Goal: Task Accomplishment & Management: Manage account settings

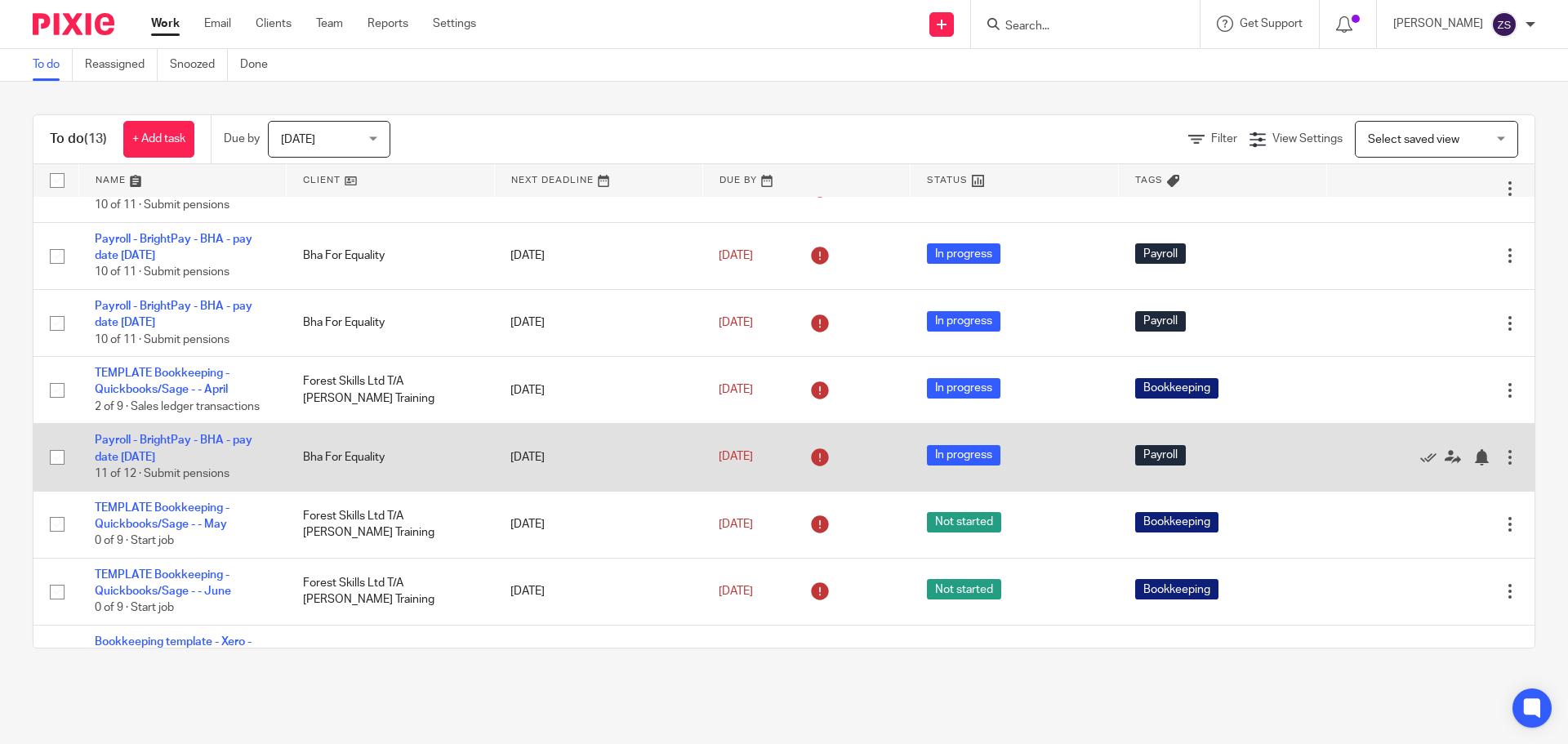
scroll to position [82, 0]
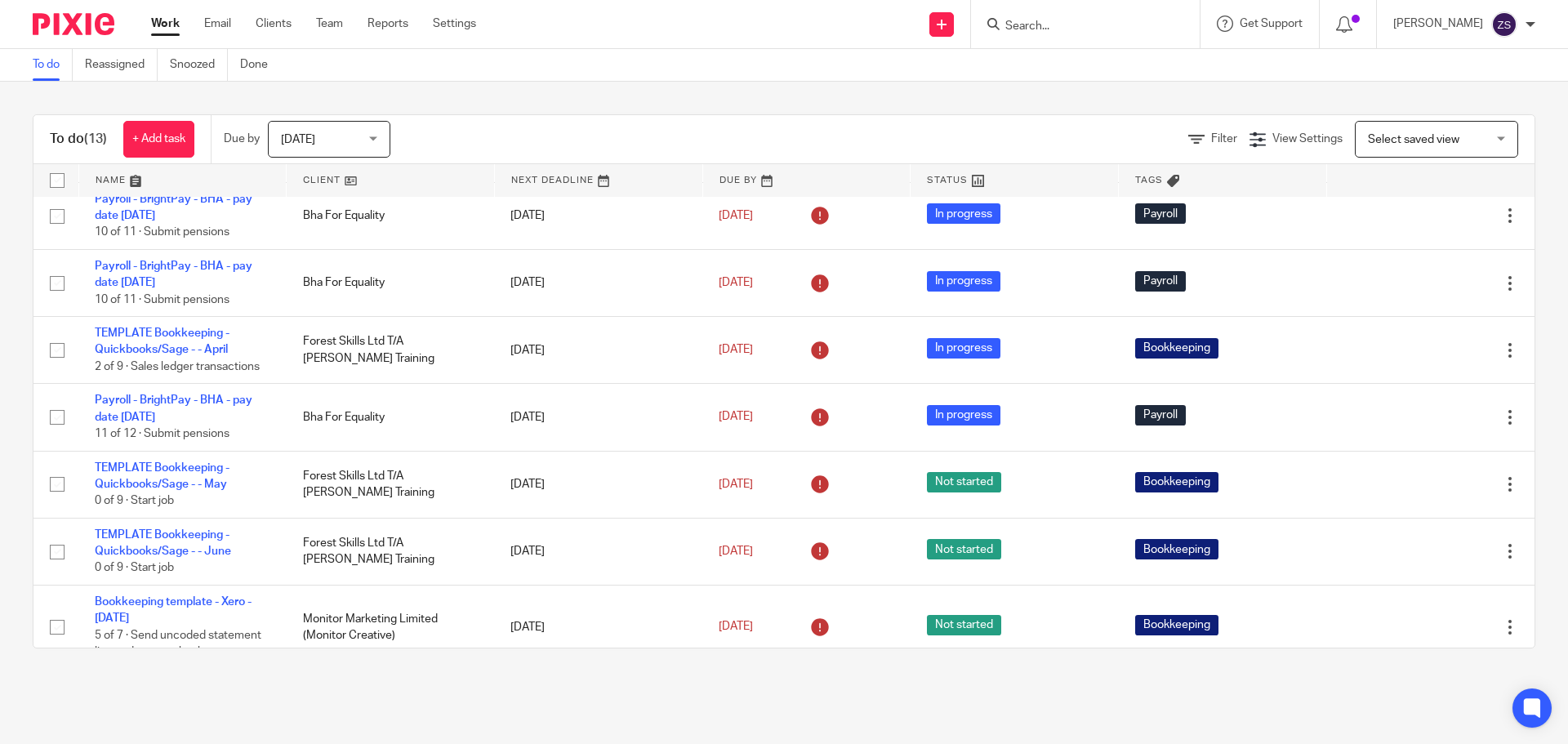
click at [359, 181] on link at bounding box center [391, 180] width 208 height 33
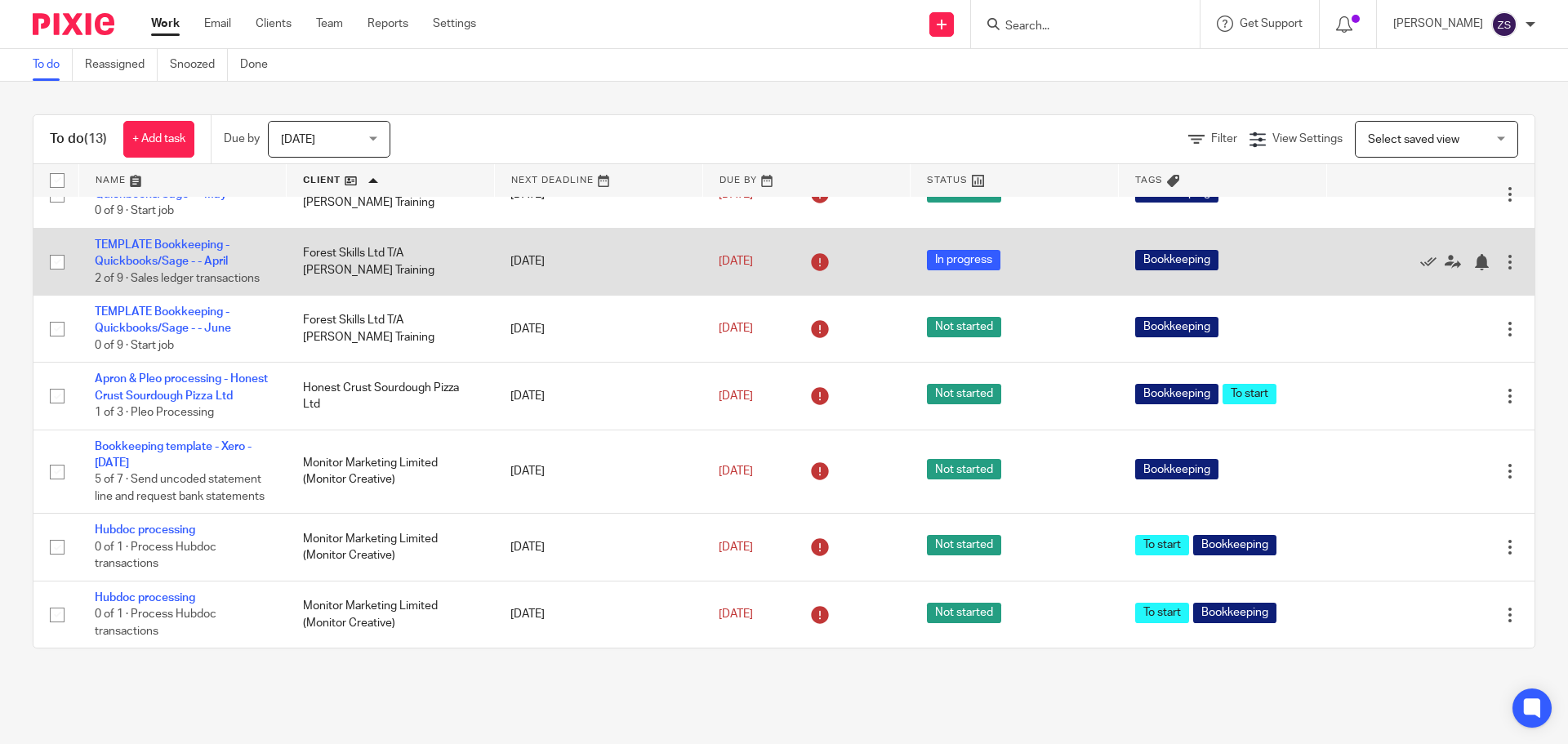
scroll to position [472, 0]
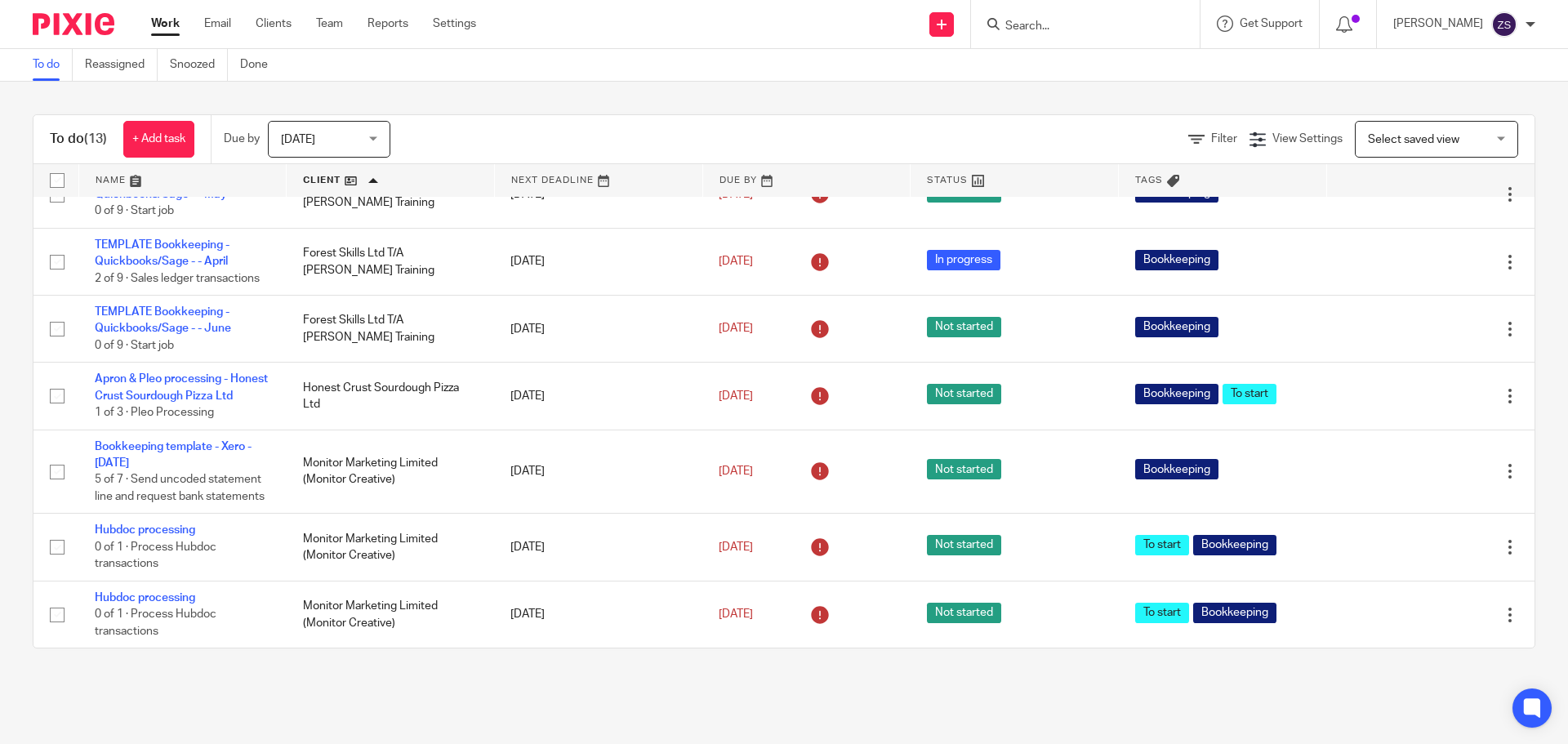
click at [1039, 27] on input "Search" at bounding box center [1077, 27] width 147 height 15
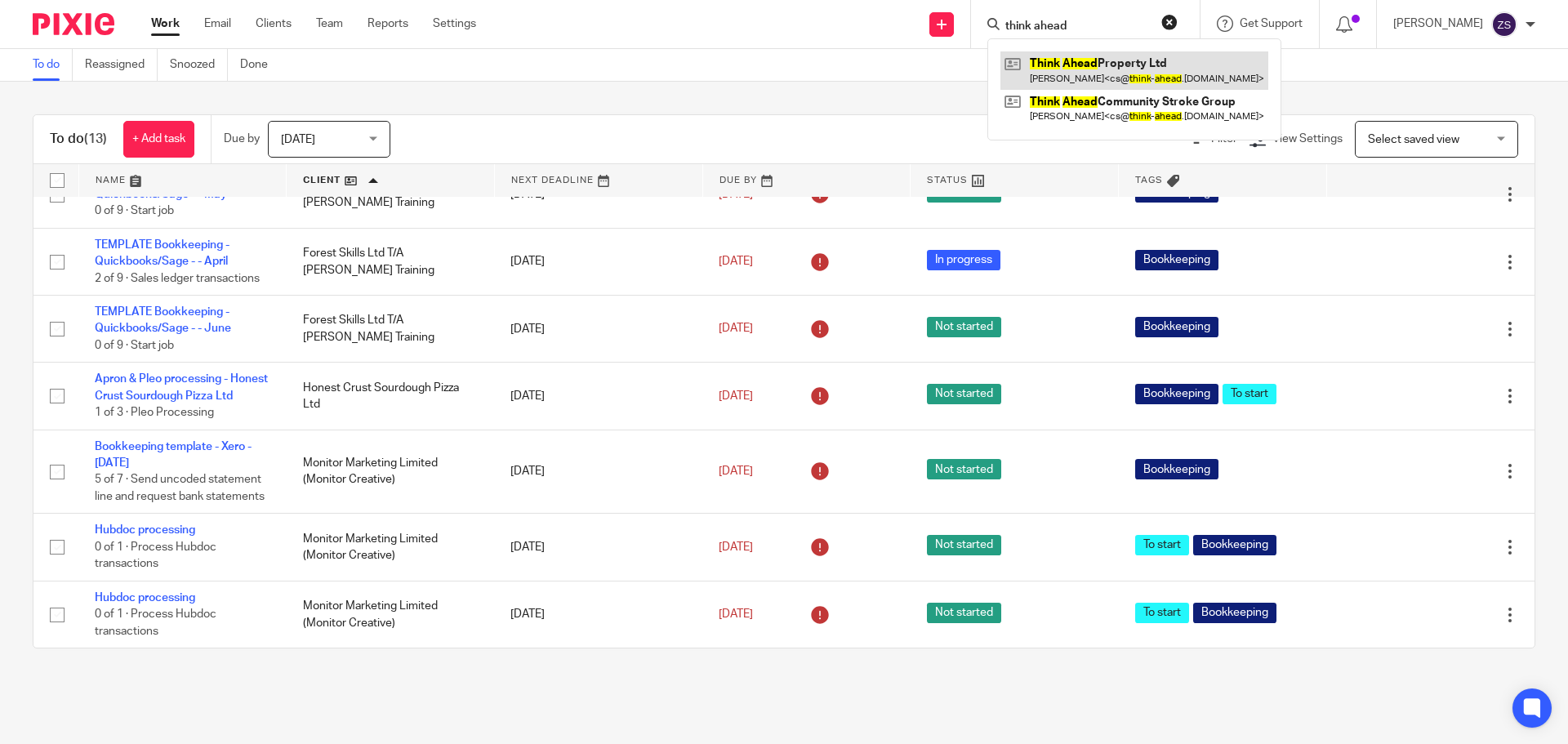
type input "think ahead"
click at [1125, 54] on link at bounding box center [1134, 70] width 268 height 38
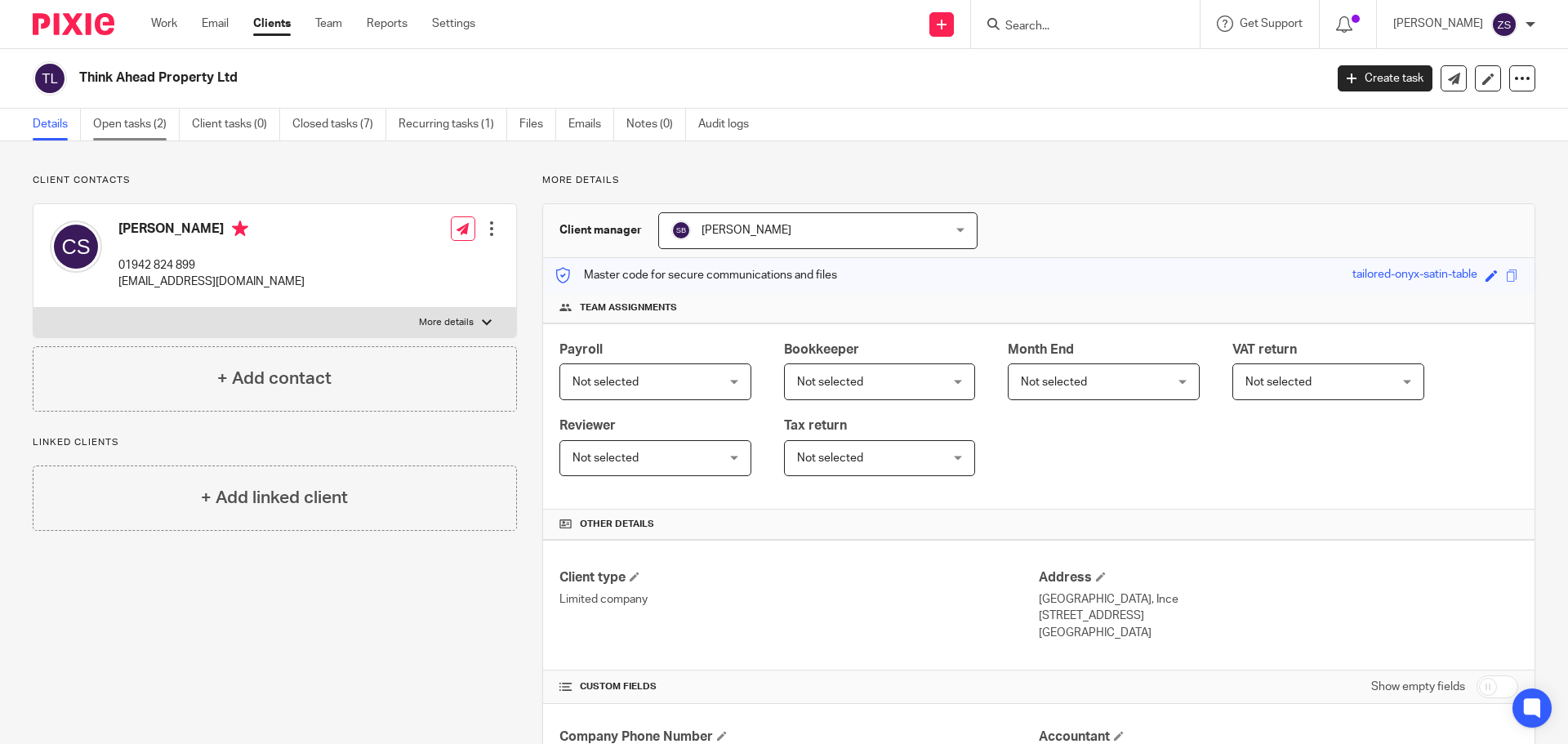
click at [122, 113] on link "Open tasks (2)" at bounding box center [136, 124] width 87 height 32
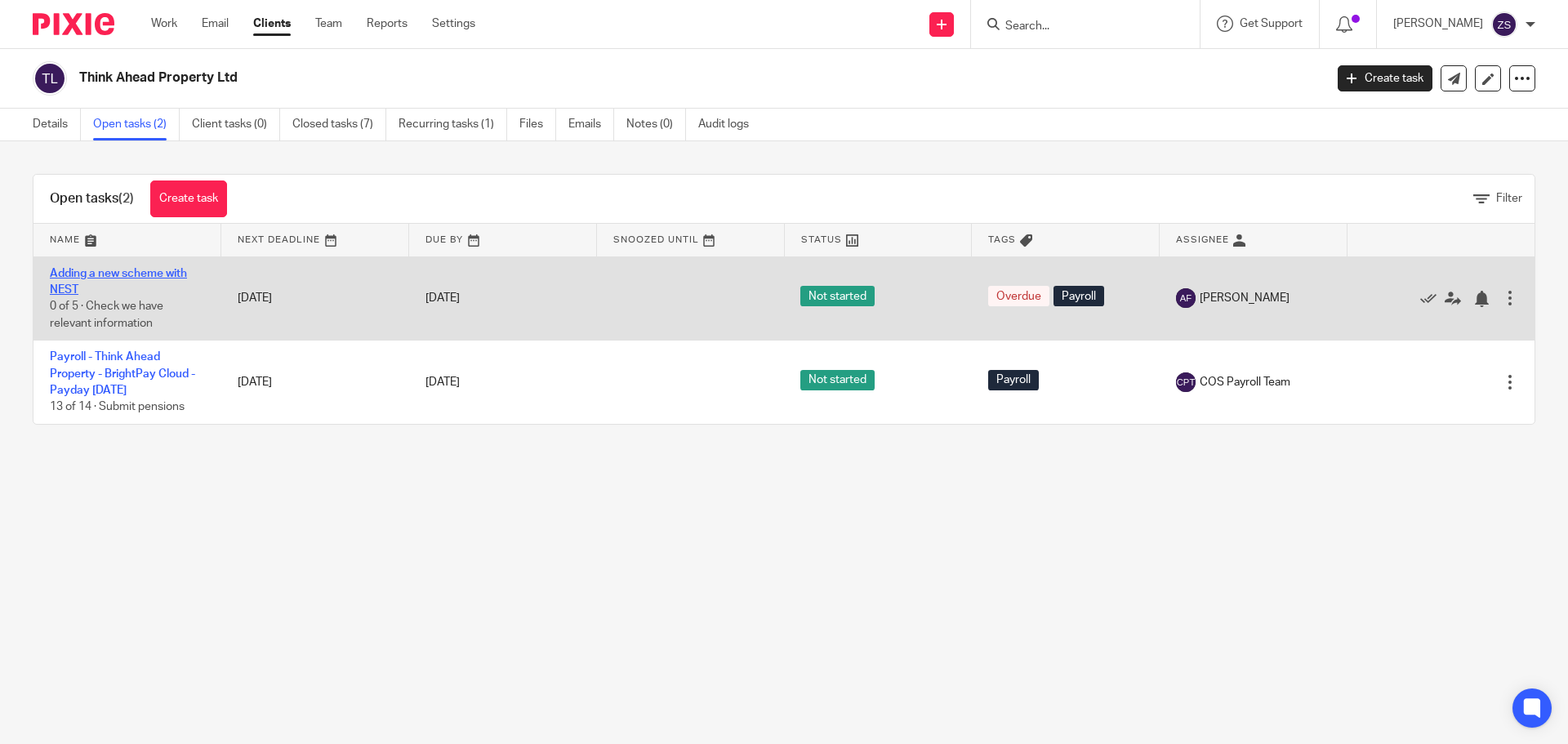
click at [146, 272] on link "Adding a new scheme with NEST" at bounding box center [119, 281] width 137 height 27
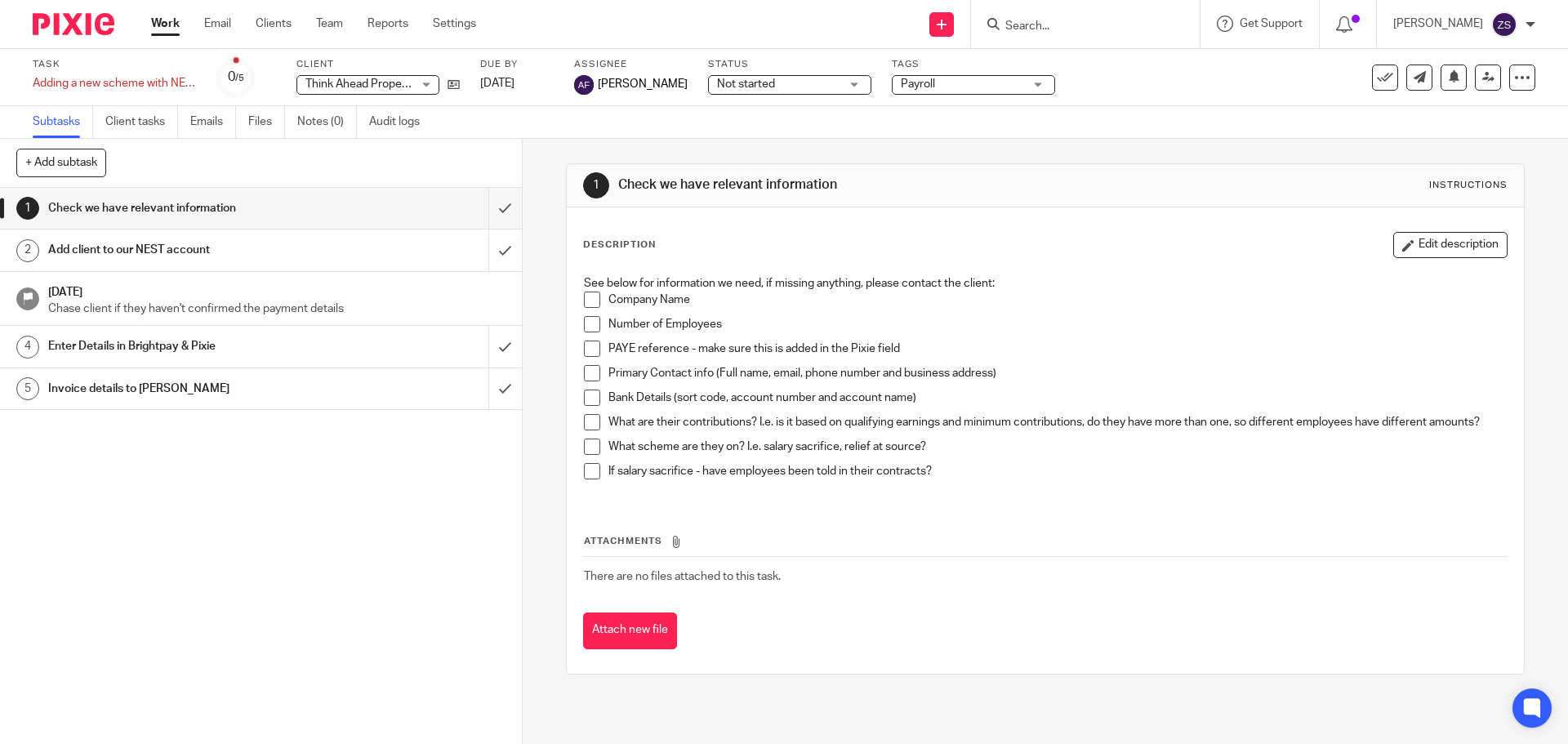
click at [586, 299] on span at bounding box center [592, 299] width 16 height 16
click at [585, 326] on span at bounding box center [592, 324] width 16 height 16
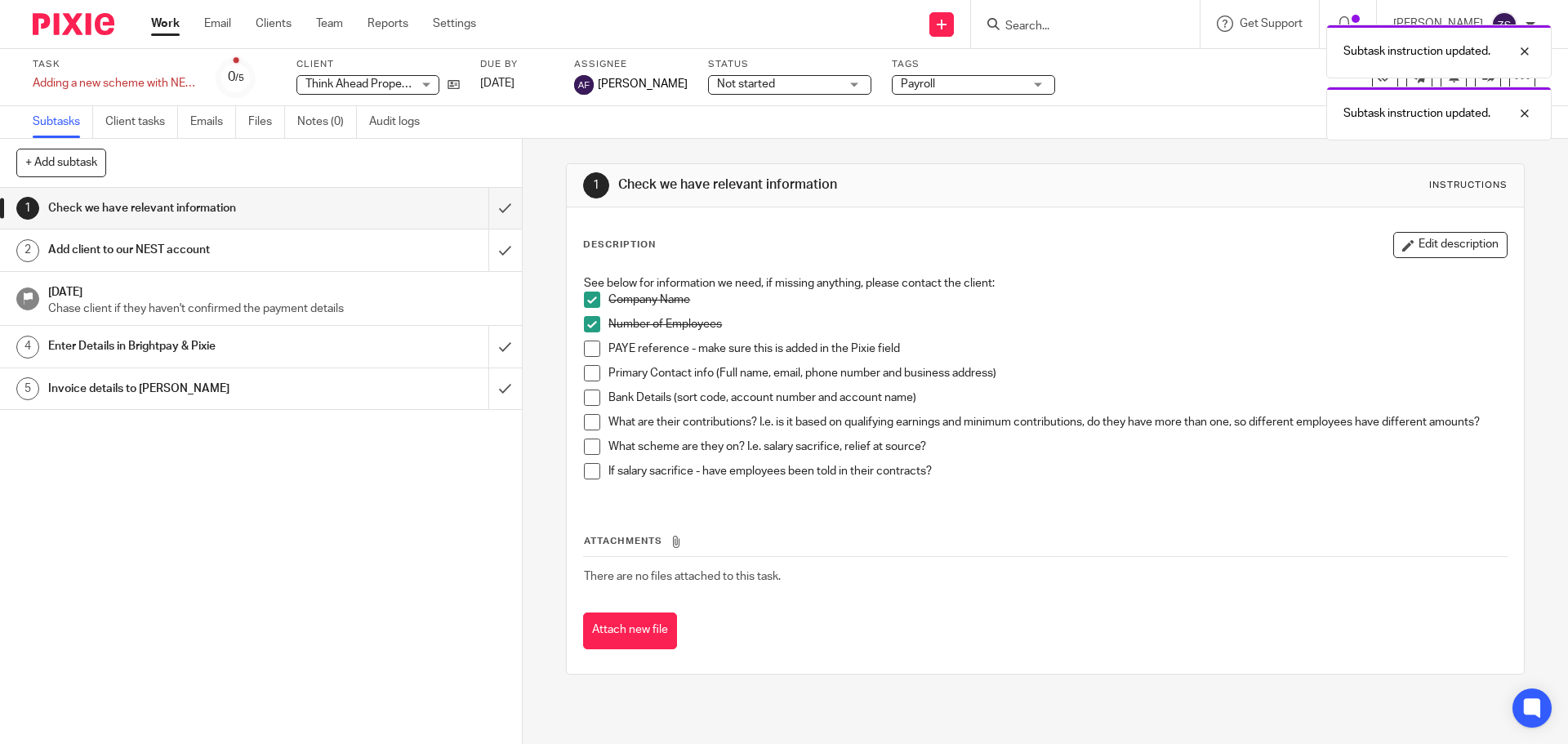
click at [586, 345] on span at bounding box center [592, 348] width 16 height 16
click at [591, 373] on span at bounding box center [592, 372] width 16 height 16
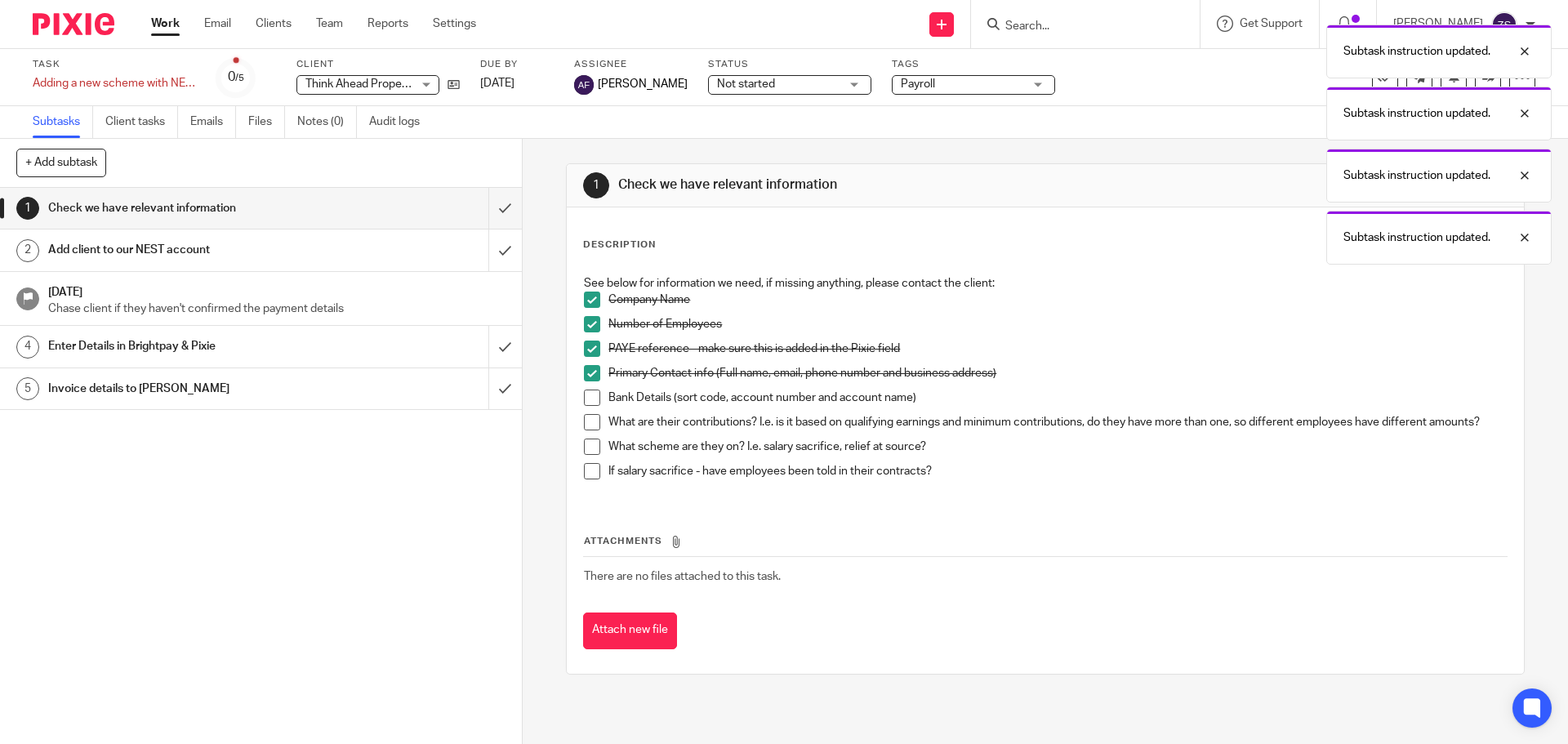
click at [594, 396] on span at bounding box center [592, 397] width 16 height 16
click at [584, 421] on span at bounding box center [592, 421] width 16 height 16
click at [588, 396] on span at bounding box center [592, 397] width 16 height 16
click at [590, 444] on span at bounding box center [592, 446] width 16 height 16
click at [592, 469] on span at bounding box center [592, 470] width 16 height 16
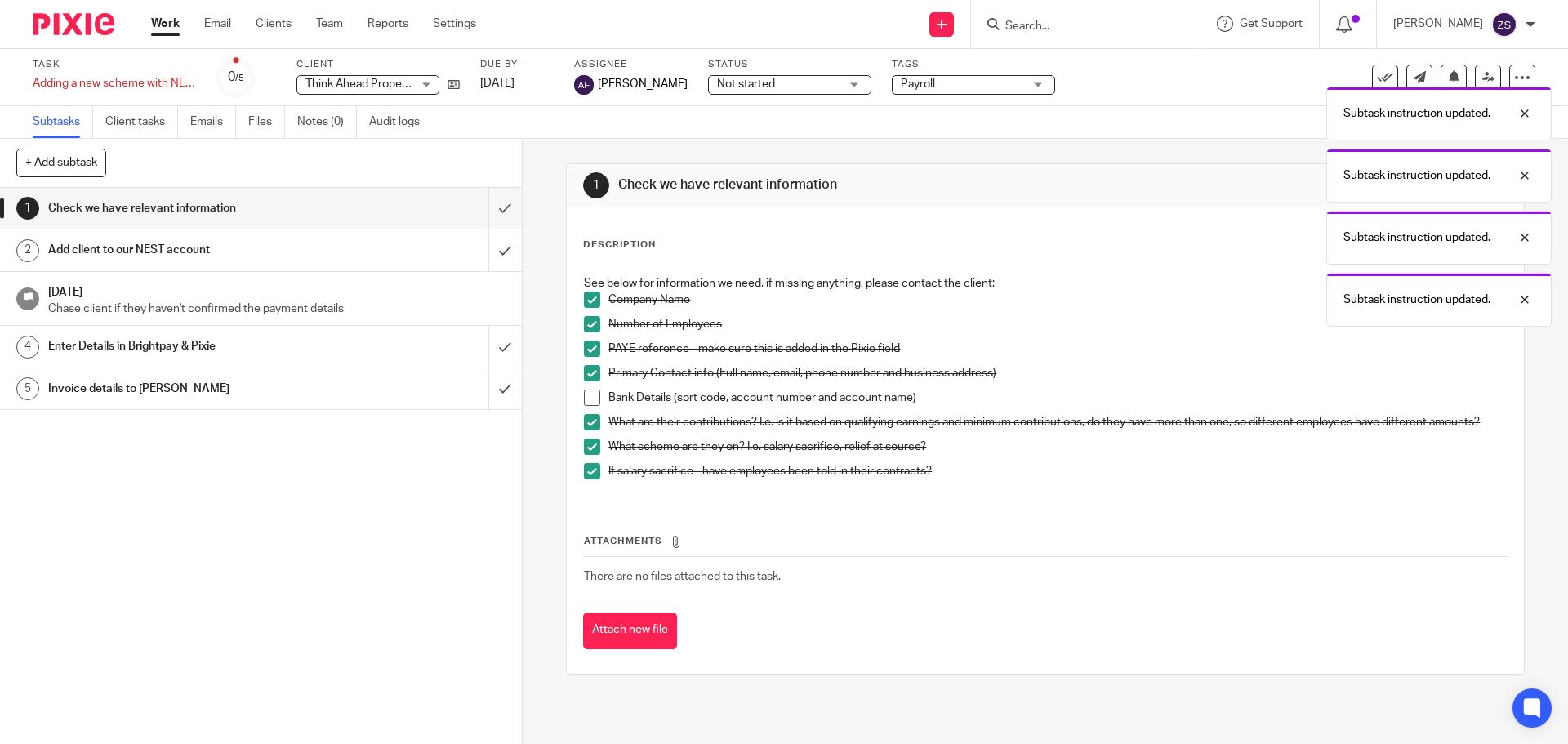
click at [411, 252] on div "Add client to our NEST account" at bounding box center [260, 250] width 424 height 25
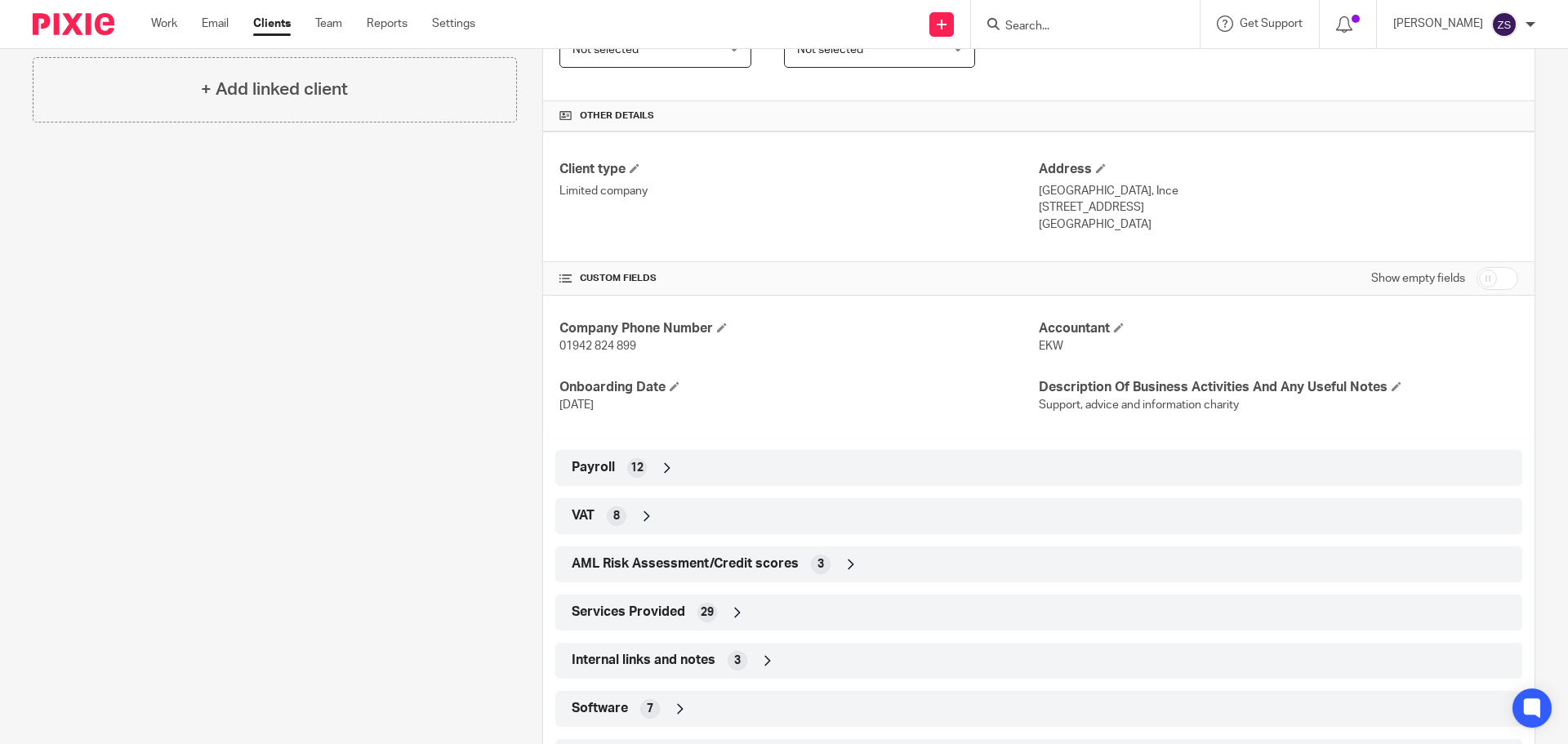
scroll to position [485, 0]
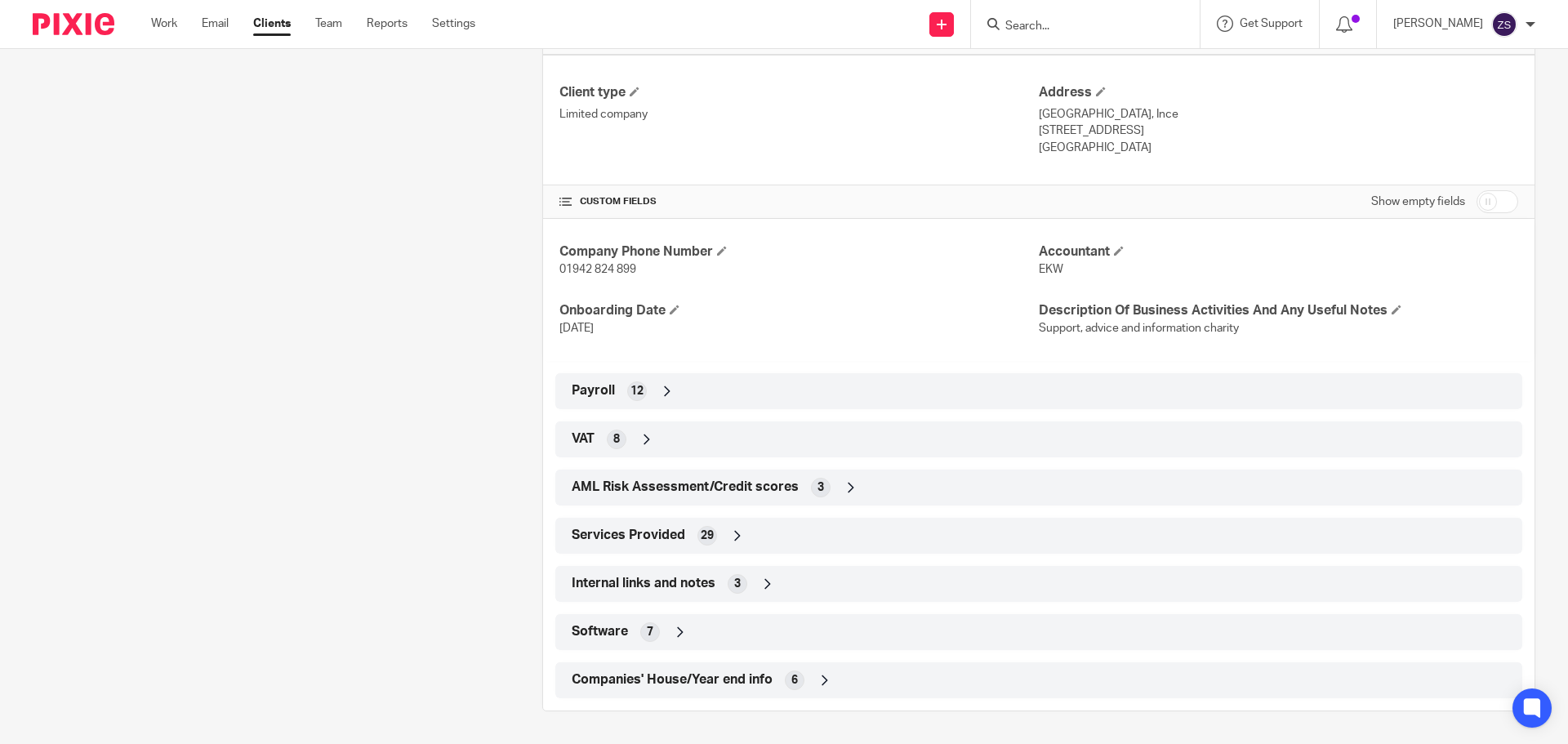
click at [683, 393] on div "Payroll 12" at bounding box center [1039, 390] width 943 height 27
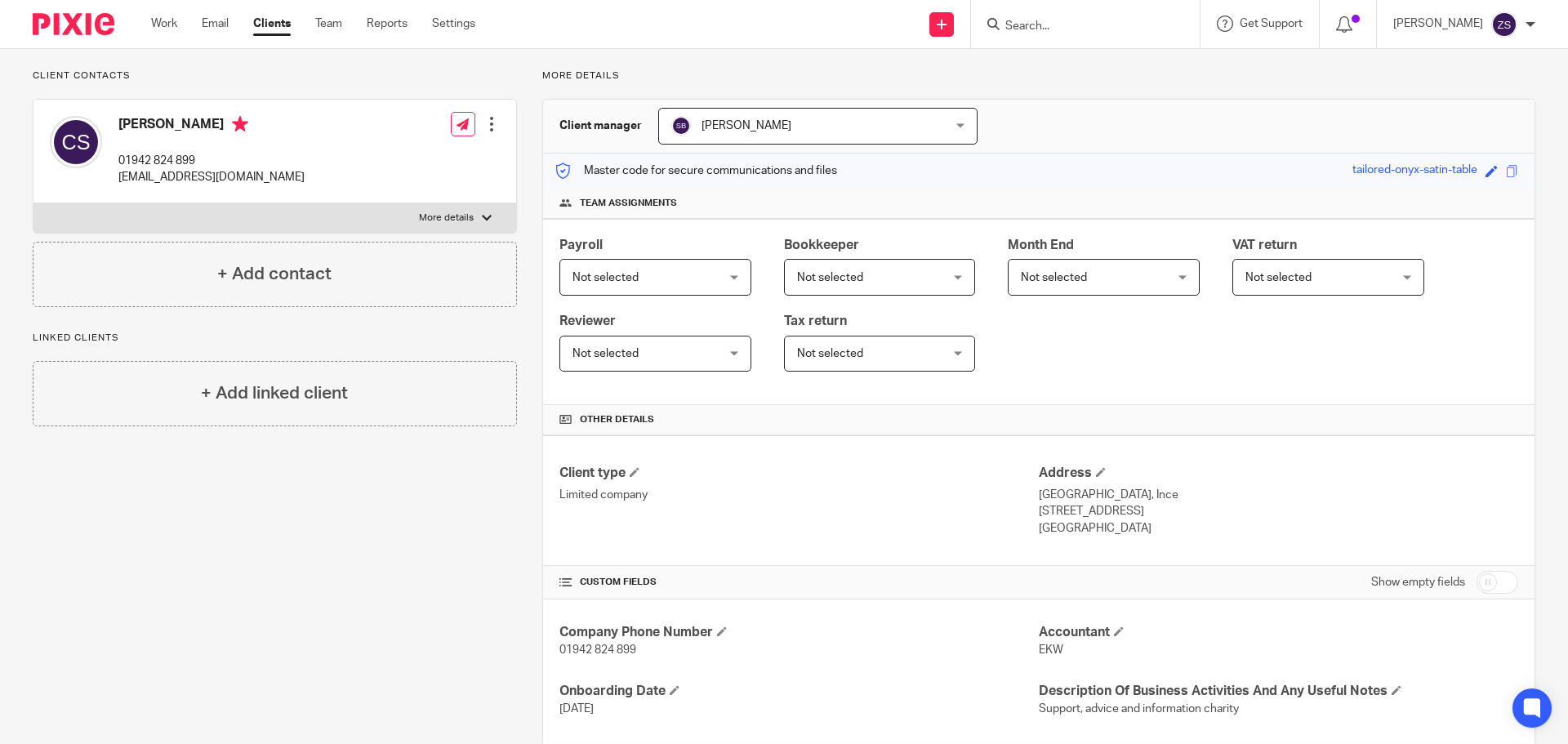
scroll to position [0, 0]
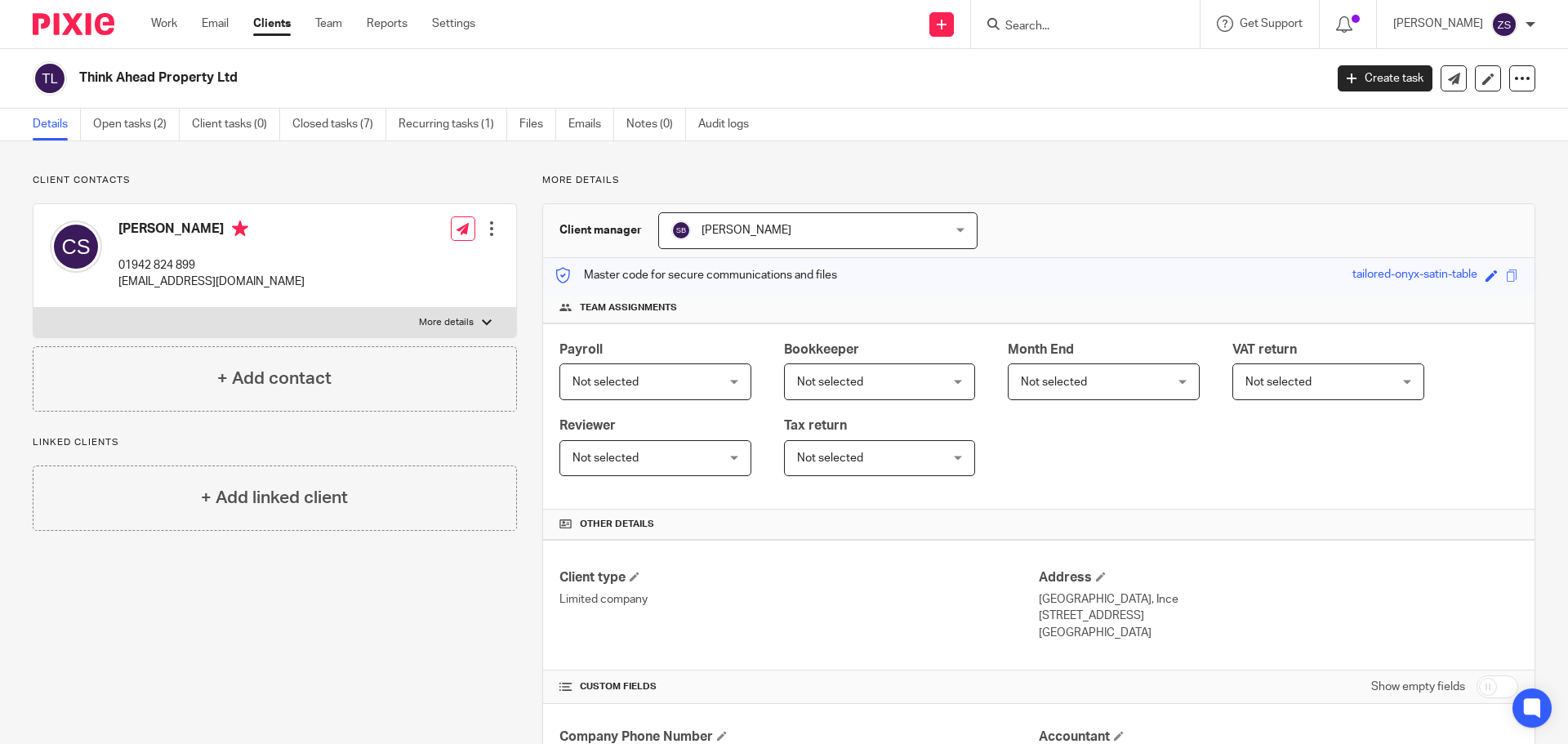
click at [1091, 30] on input "Search" at bounding box center [1077, 27] width 147 height 15
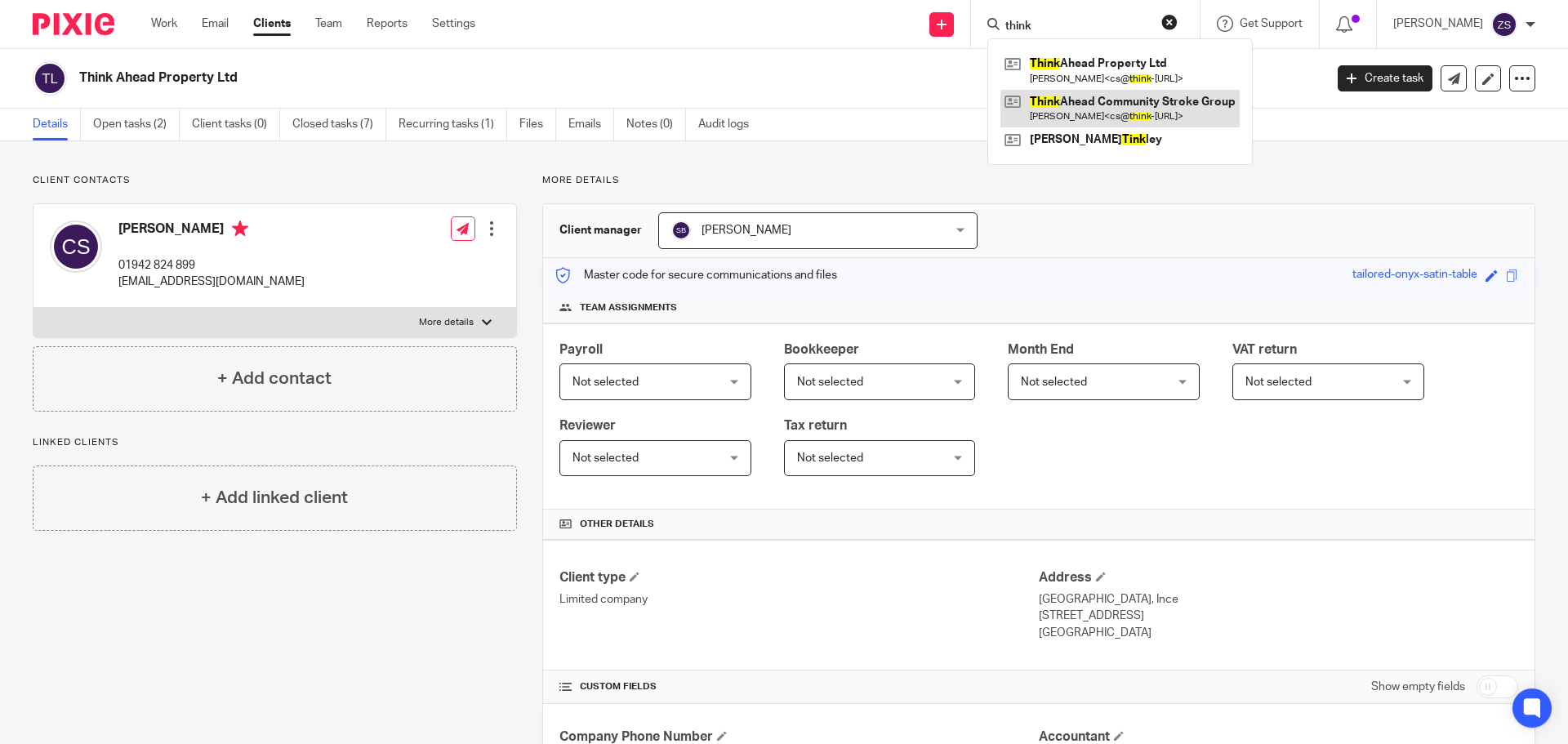
type input "think"
drag, startPoint x: 1067, startPoint y: 289, endPoint x: 1036, endPoint y: 293, distance: 31.3
click at [1067, 291] on div "Master code for secure communications and files tailored-onyx-satin-table Save …" at bounding box center [1039, 275] width 992 height 35
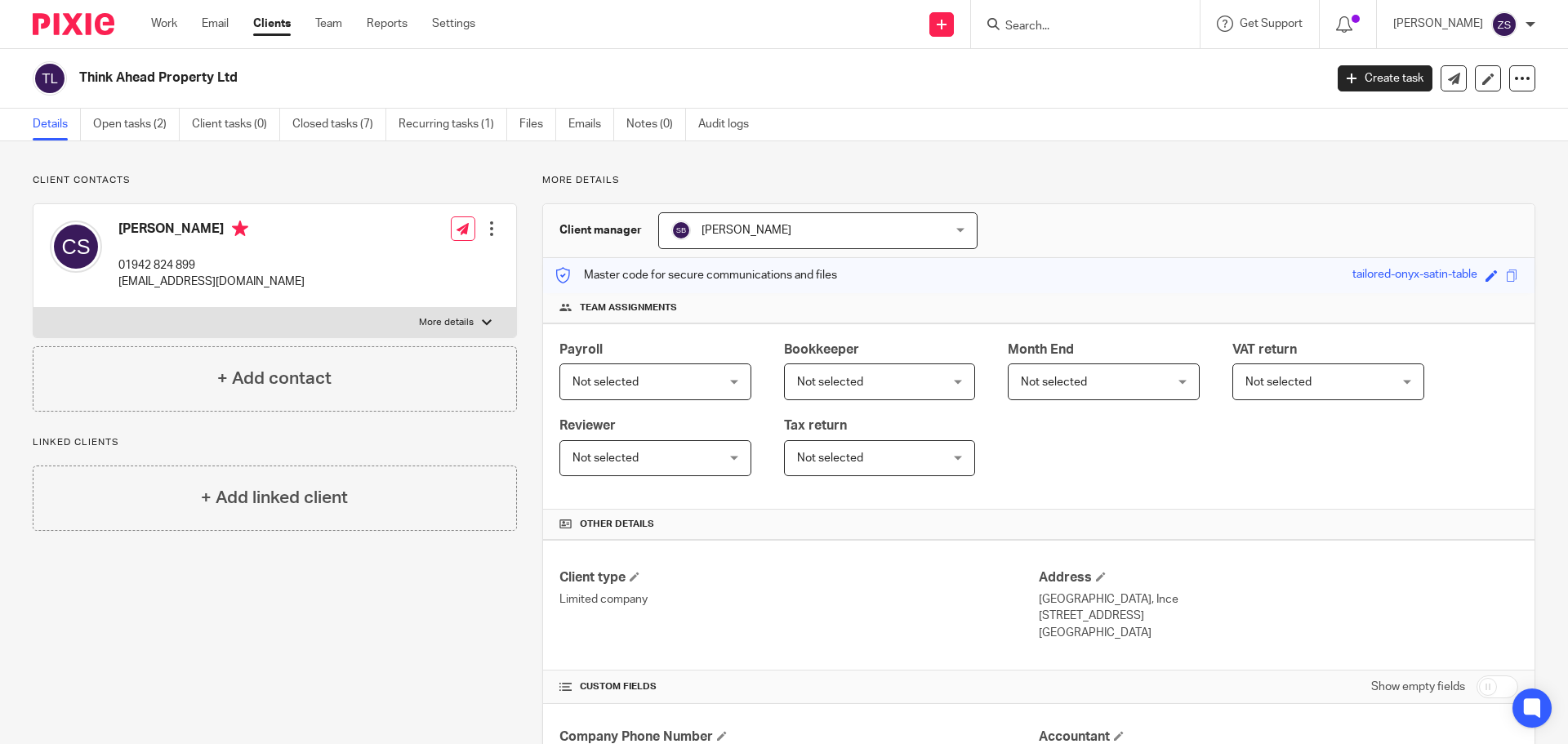
click at [1117, 30] on input "Search" at bounding box center [1077, 27] width 147 height 15
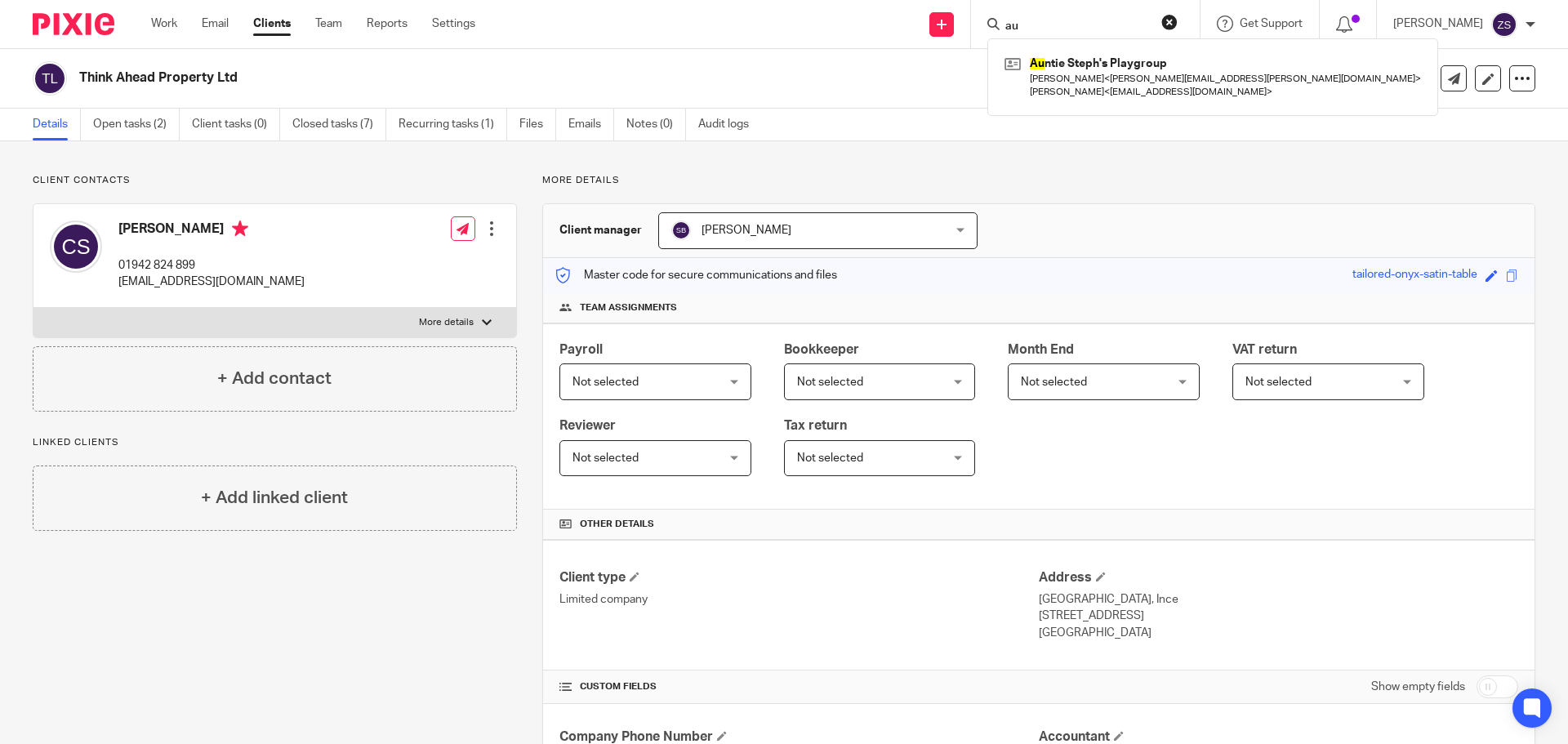
click at [1062, 25] on input "au" at bounding box center [1077, 27] width 147 height 15
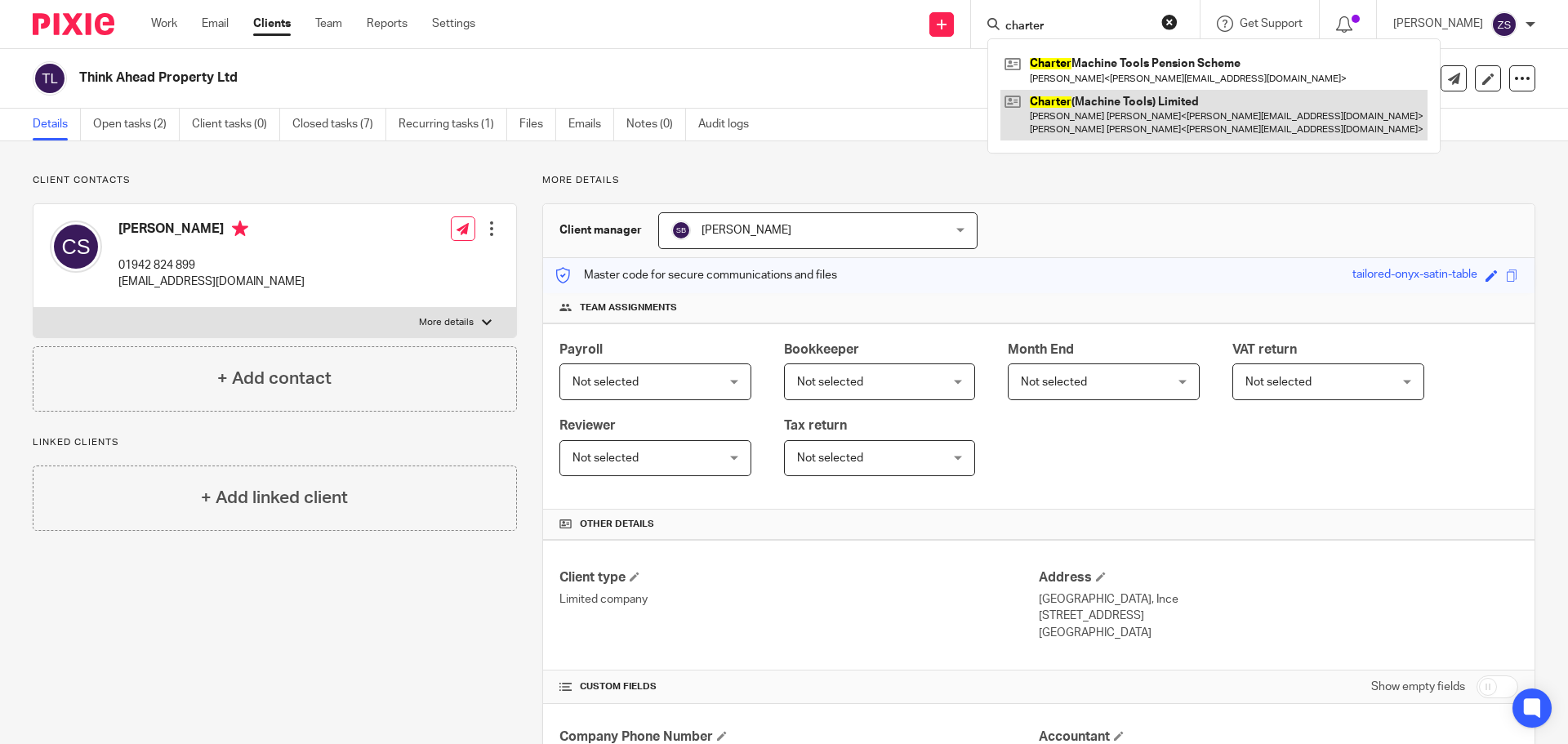
type input "charter"
click at [1137, 123] on link at bounding box center [1213, 115] width 427 height 51
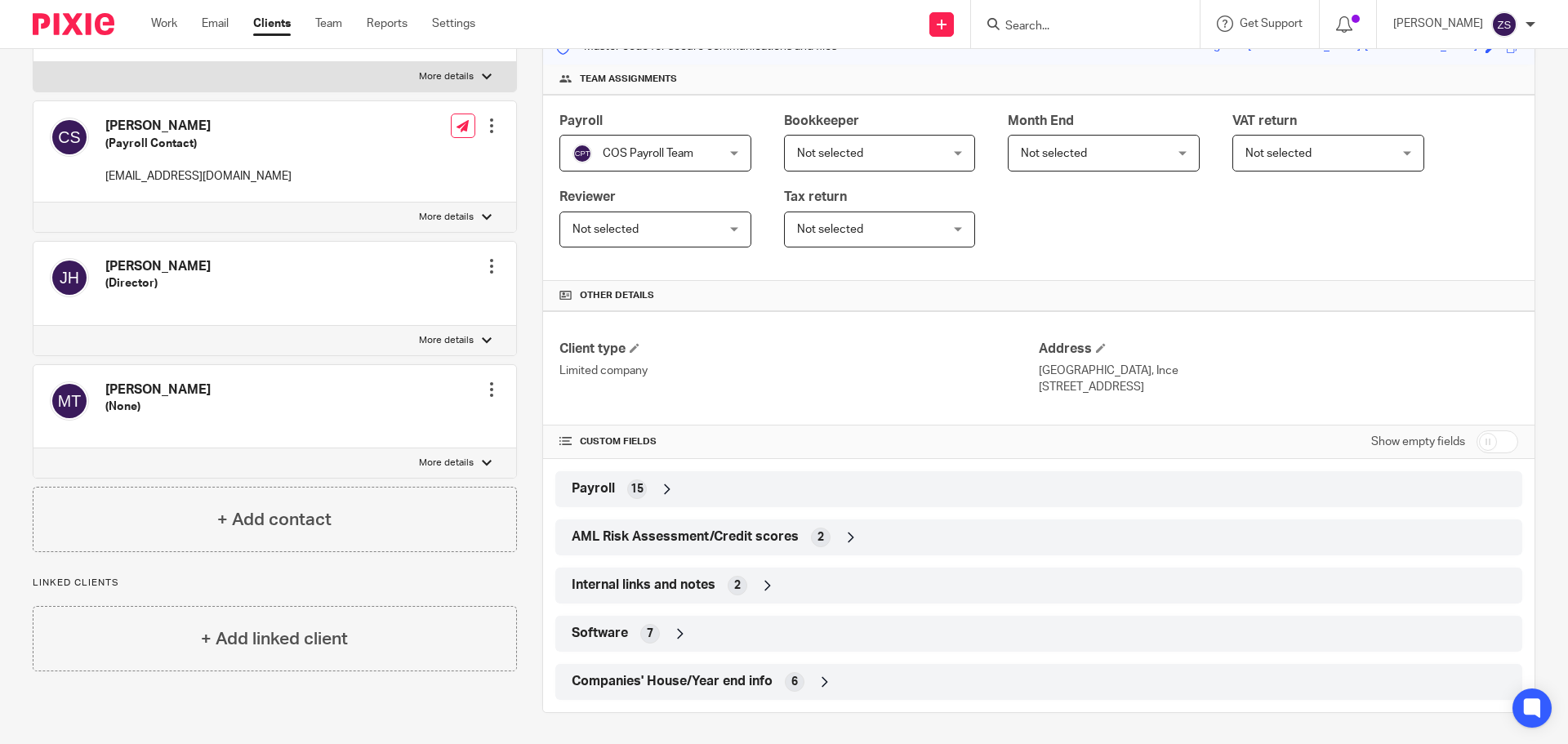
scroll to position [230, 0]
click at [1051, 20] on input "Search" at bounding box center [1077, 27] width 147 height 15
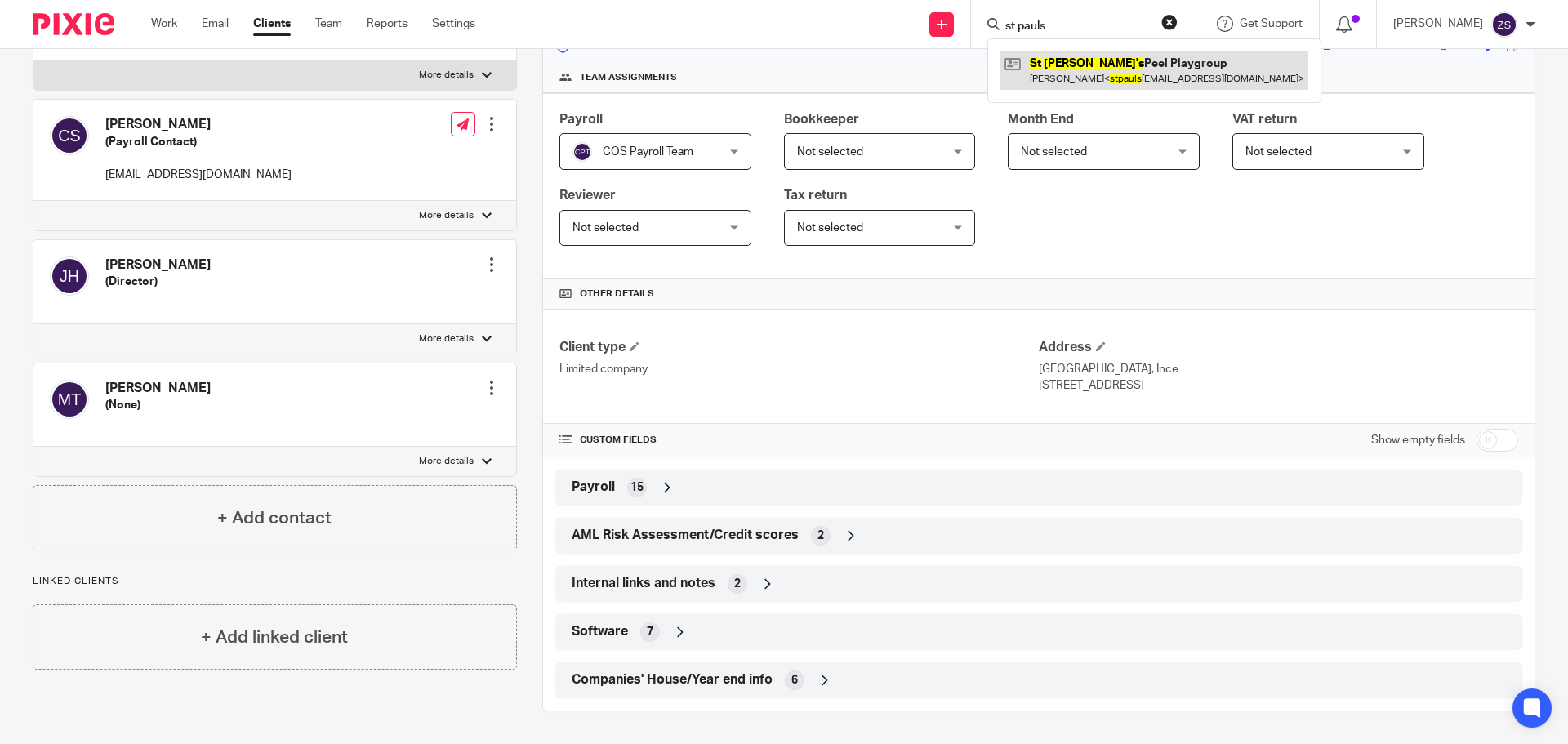
type input "st pauls"
click at [1077, 75] on link at bounding box center [1154, 70] width 308 height 38
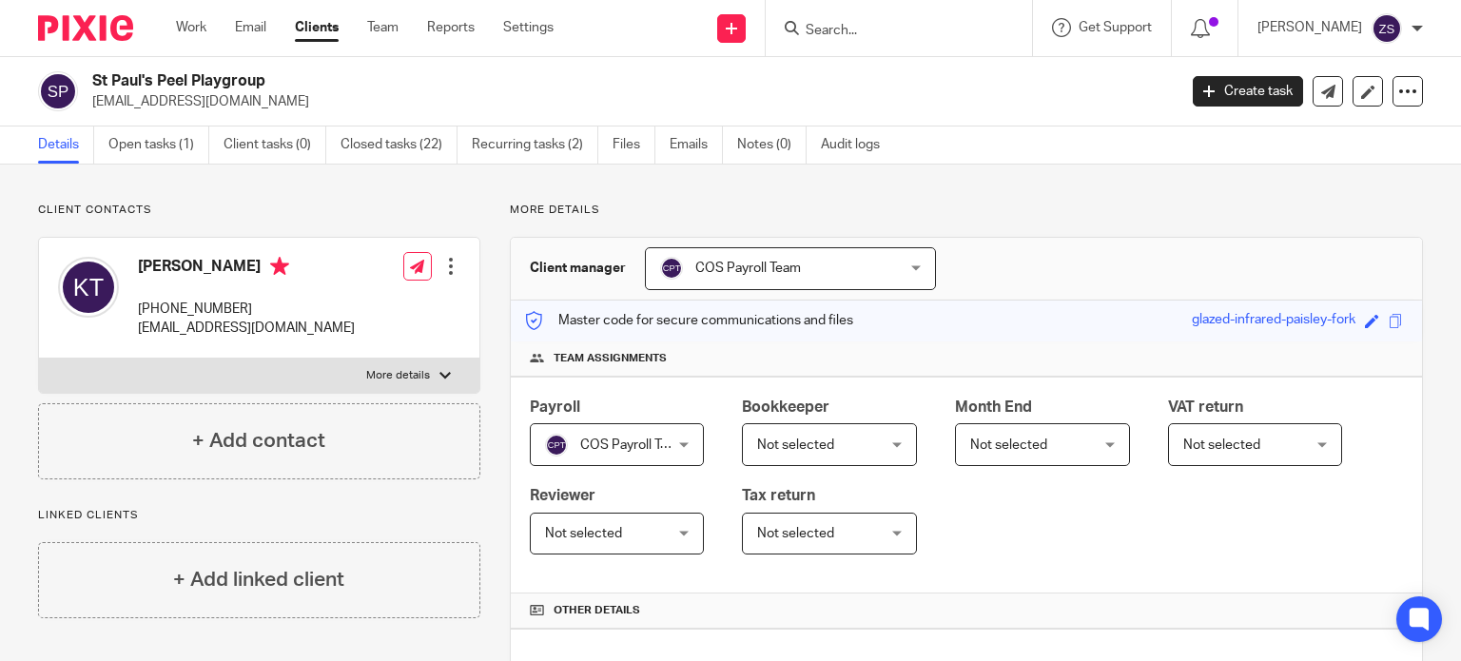
click at [864, 35] on input "Search" at bounding box center [889, 31] width 171 height 17
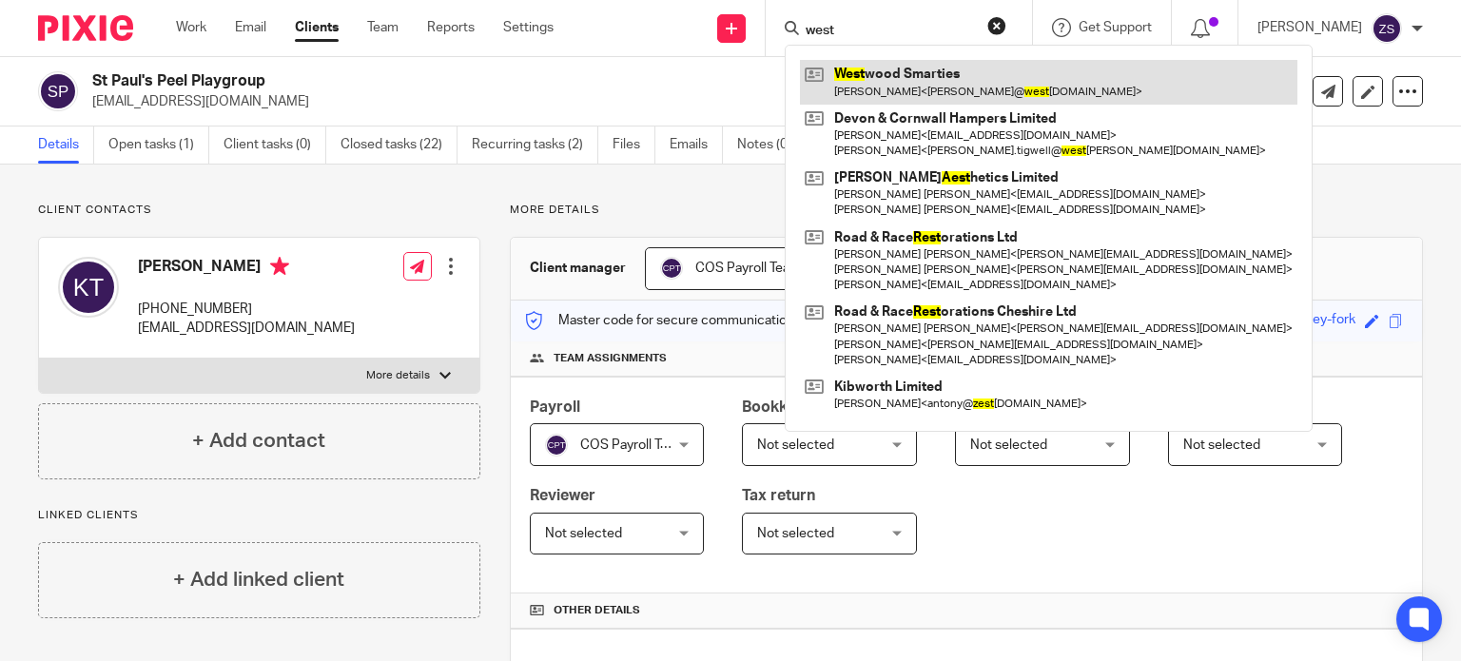
type input "west"
click at [895, 84] on link at bounding box center [1048, 82] width 497 height 44
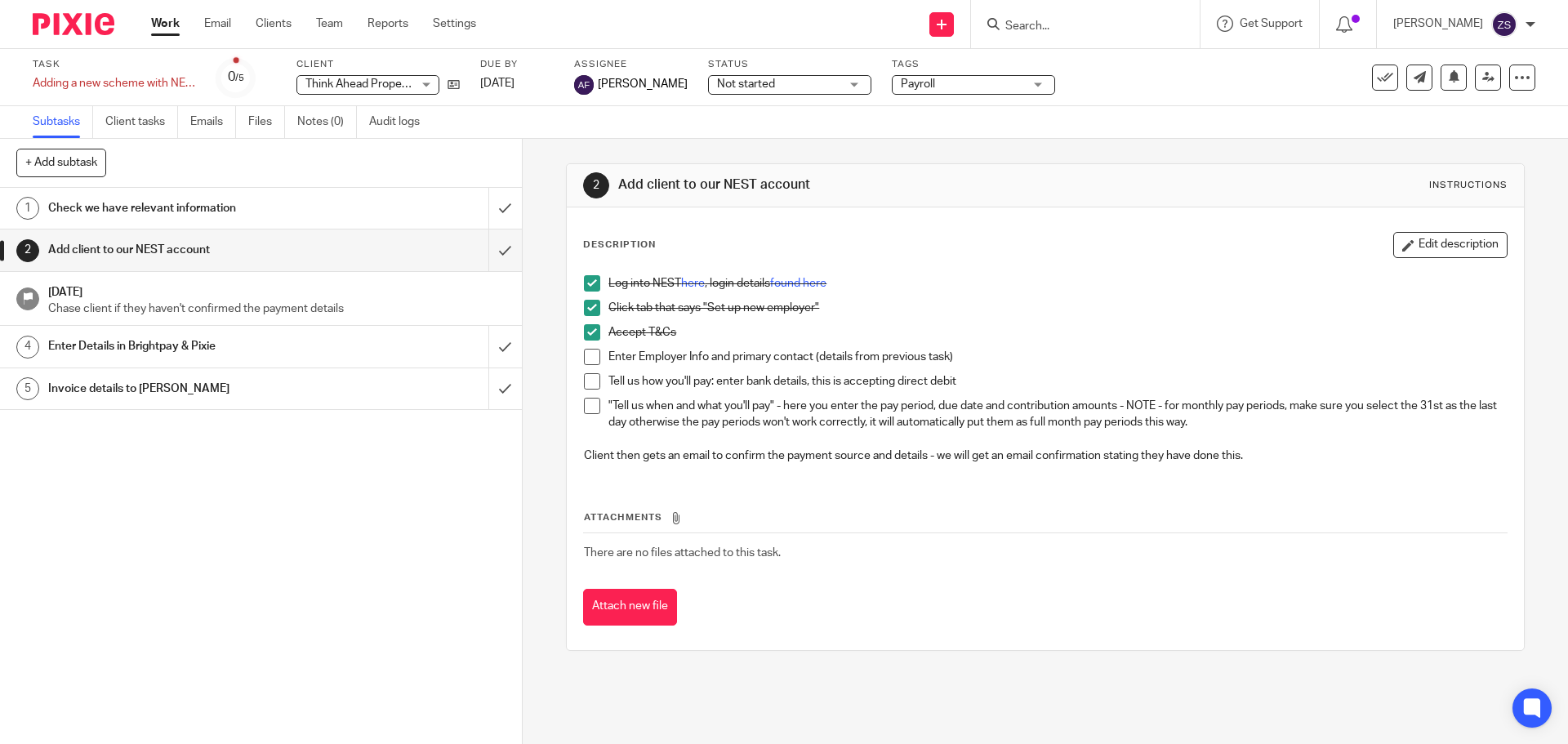
click at [592, 355] on span at bounding box center [592, 356] width 16 height 16
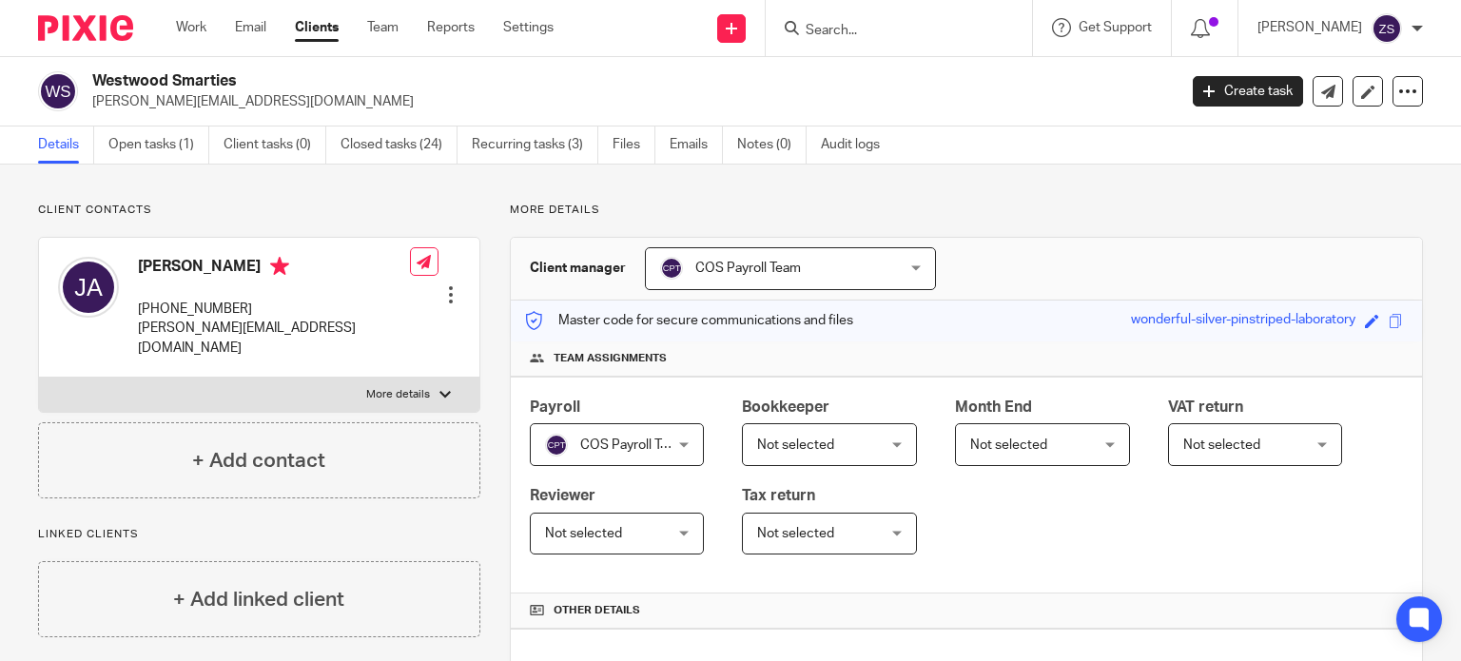
click at [877, 18] on form at bounding box center [905, 28] width 203 height 24
click at [877, 26] on input "Search" at bounding box center [889, 31] width 171 height 17
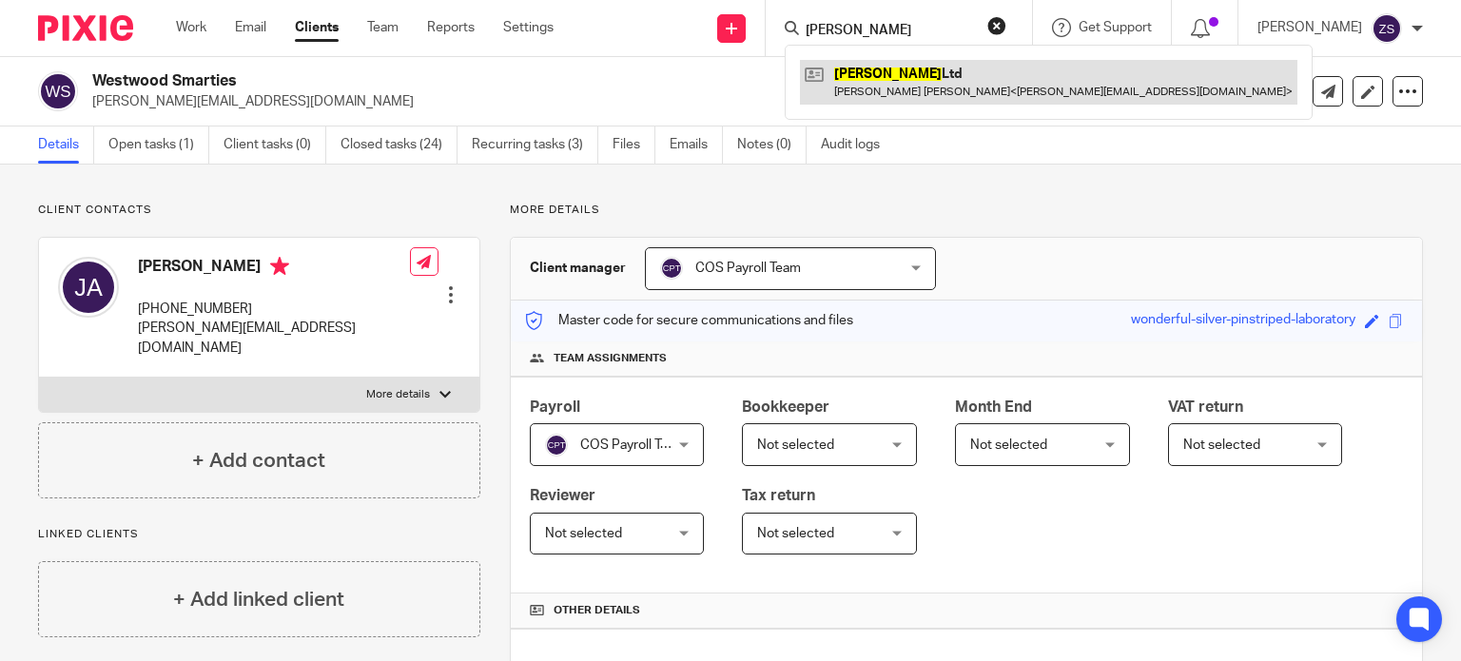
type input "[PERSON_NAME]"
click at [940, 96] on link at bounding box center [1048, 82] width 497 height 44
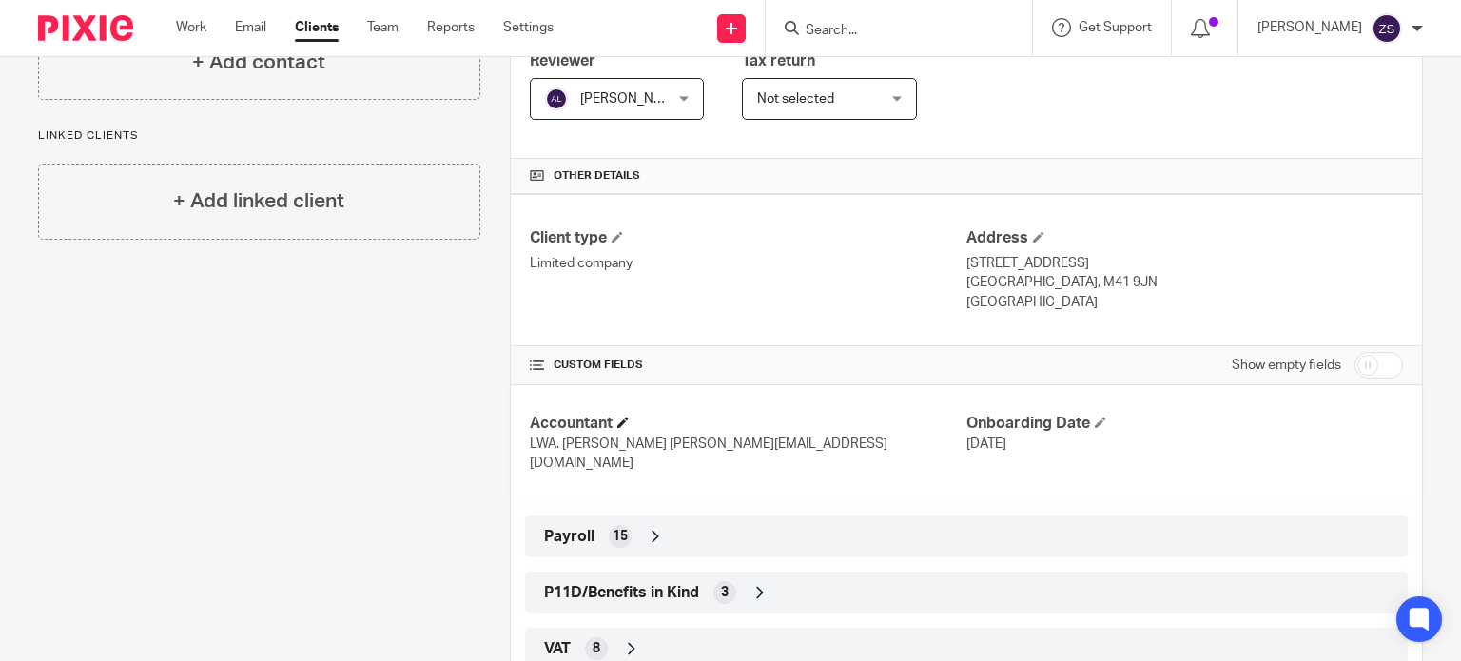
scroll to position [571, 0]
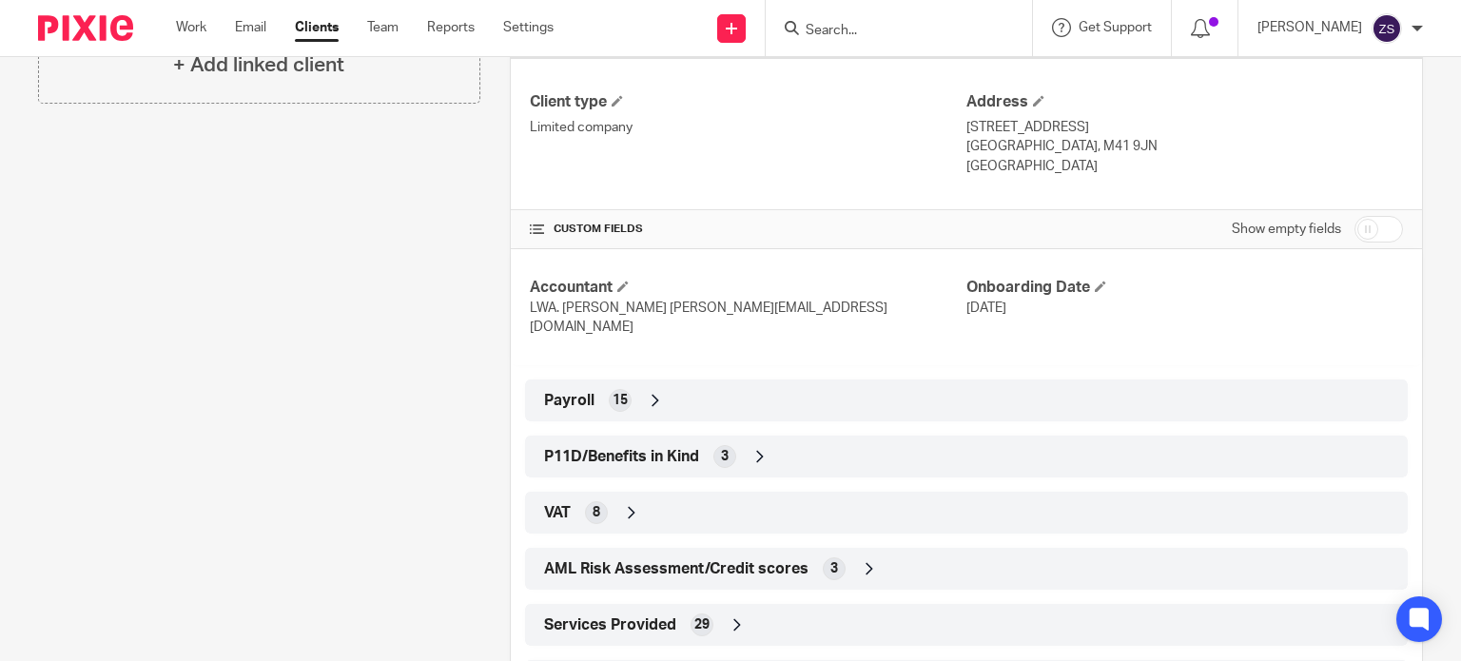
click at [647, 391] on div "Payroll 15" at bounding box center [966, 400] width 854 height 32
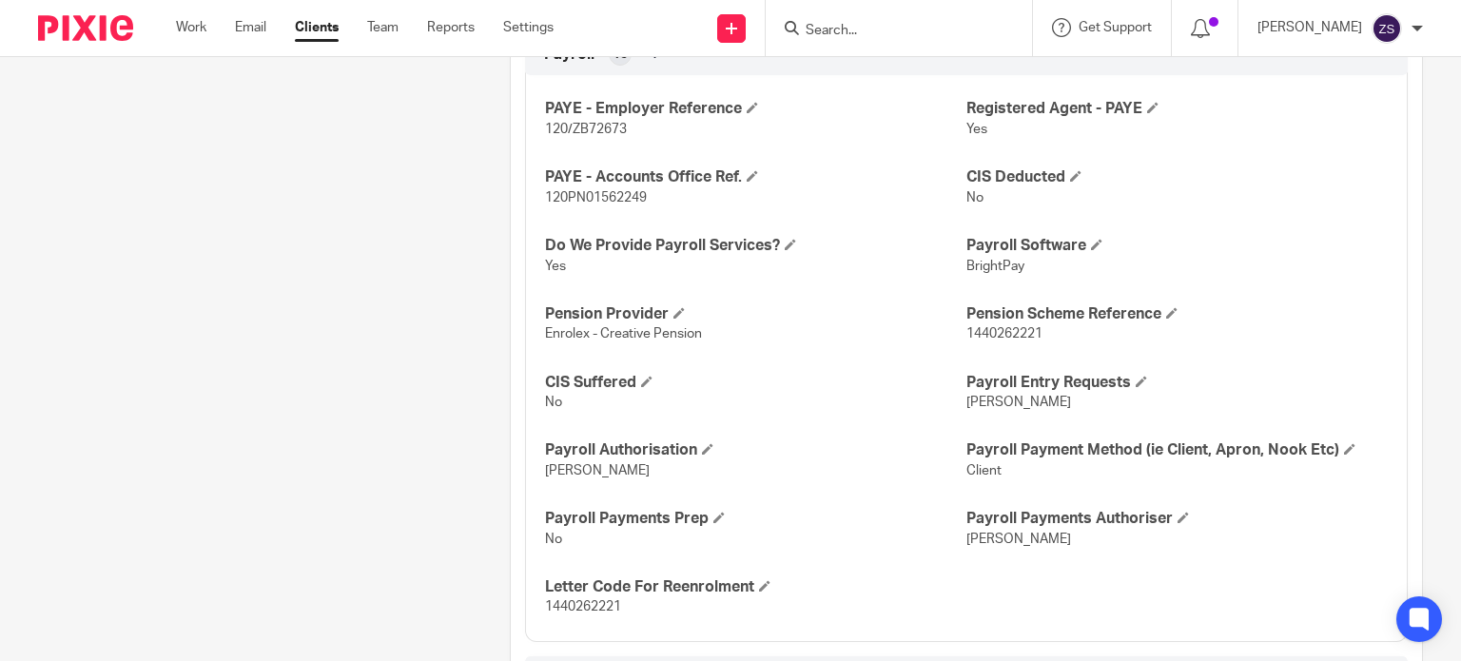
scroll to position [951, 0]
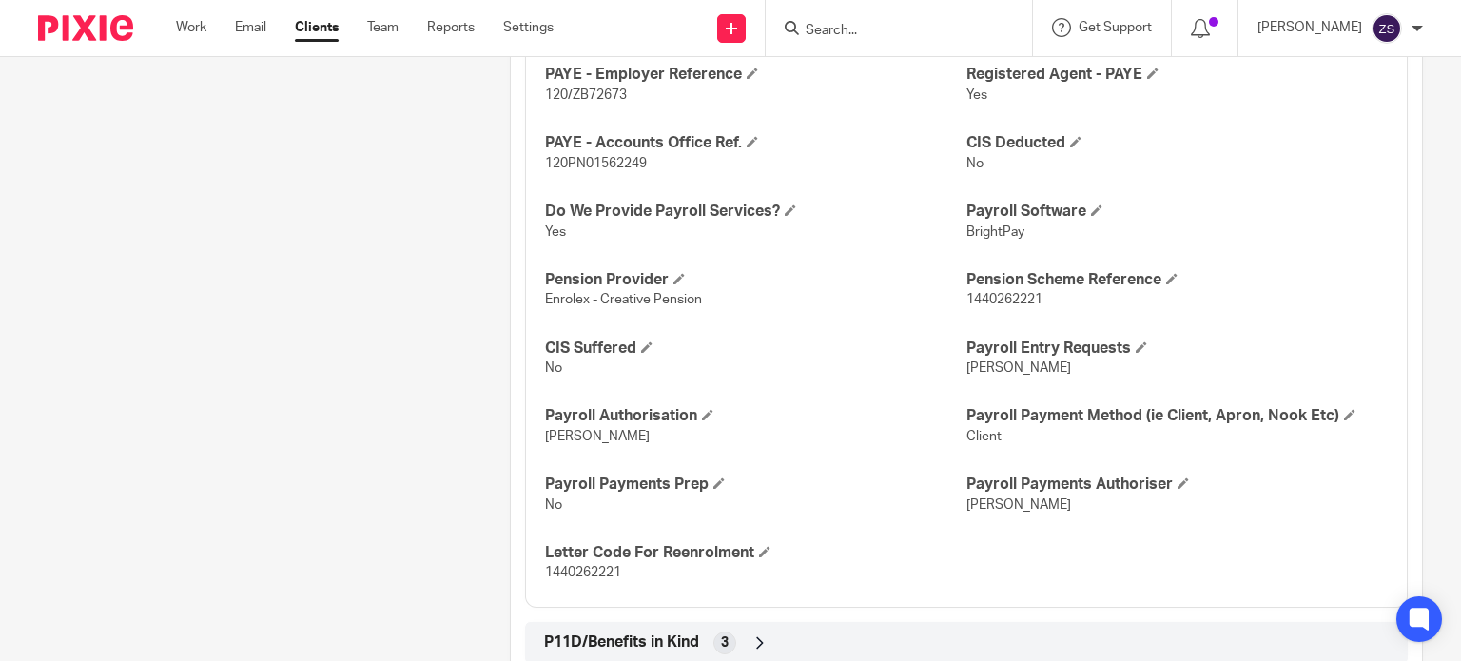
click at [899, 25] on input "Search" at bounding box center [889, 31] width 171 height 17
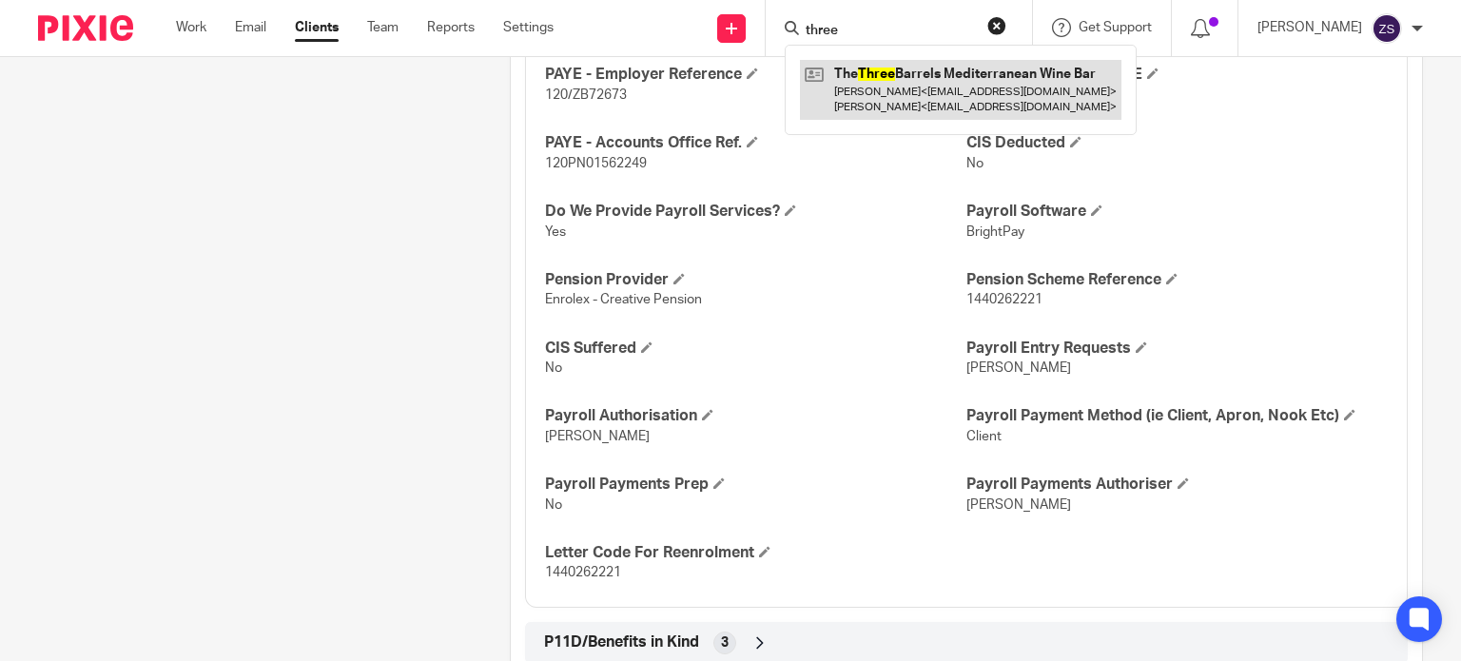
type input "three"
click at [940, 87] on link at bounding box center [961, 89] width 322 height 59
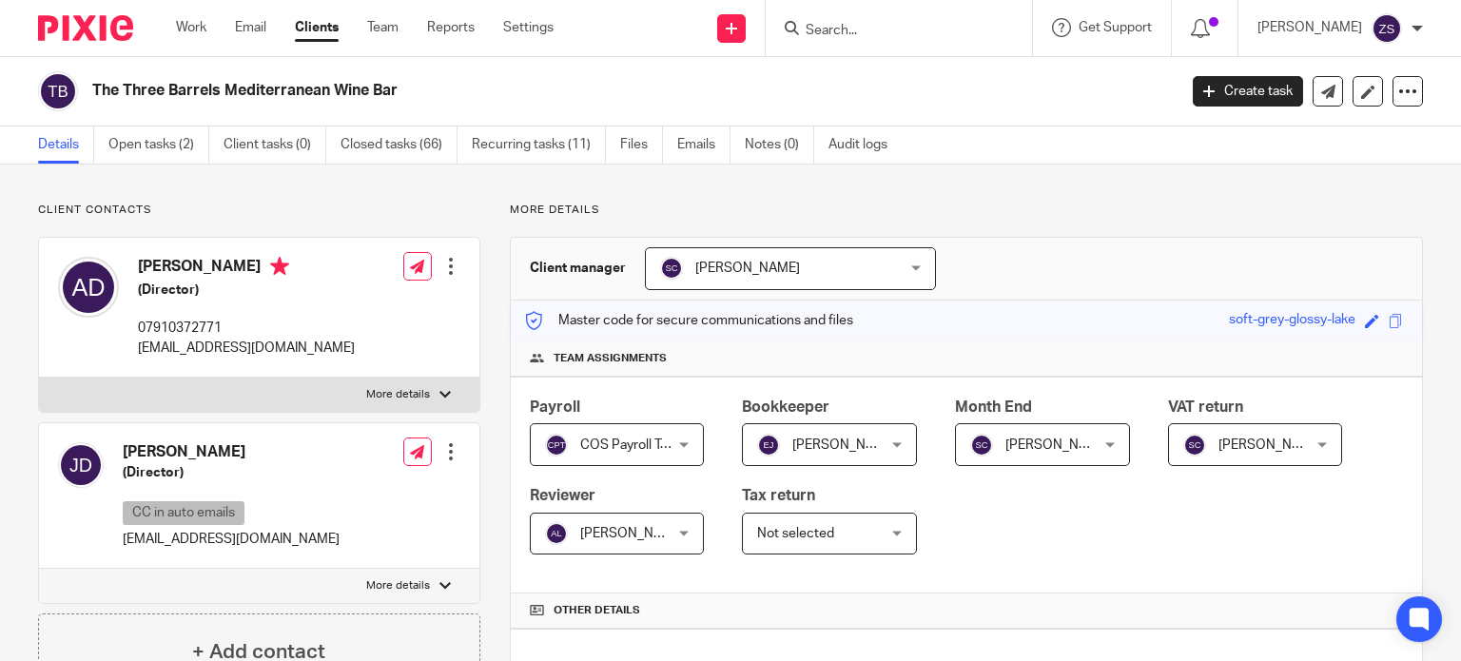
click at [852, 23] on input "Search" at bounding box center [889, 31] width 171 height 17
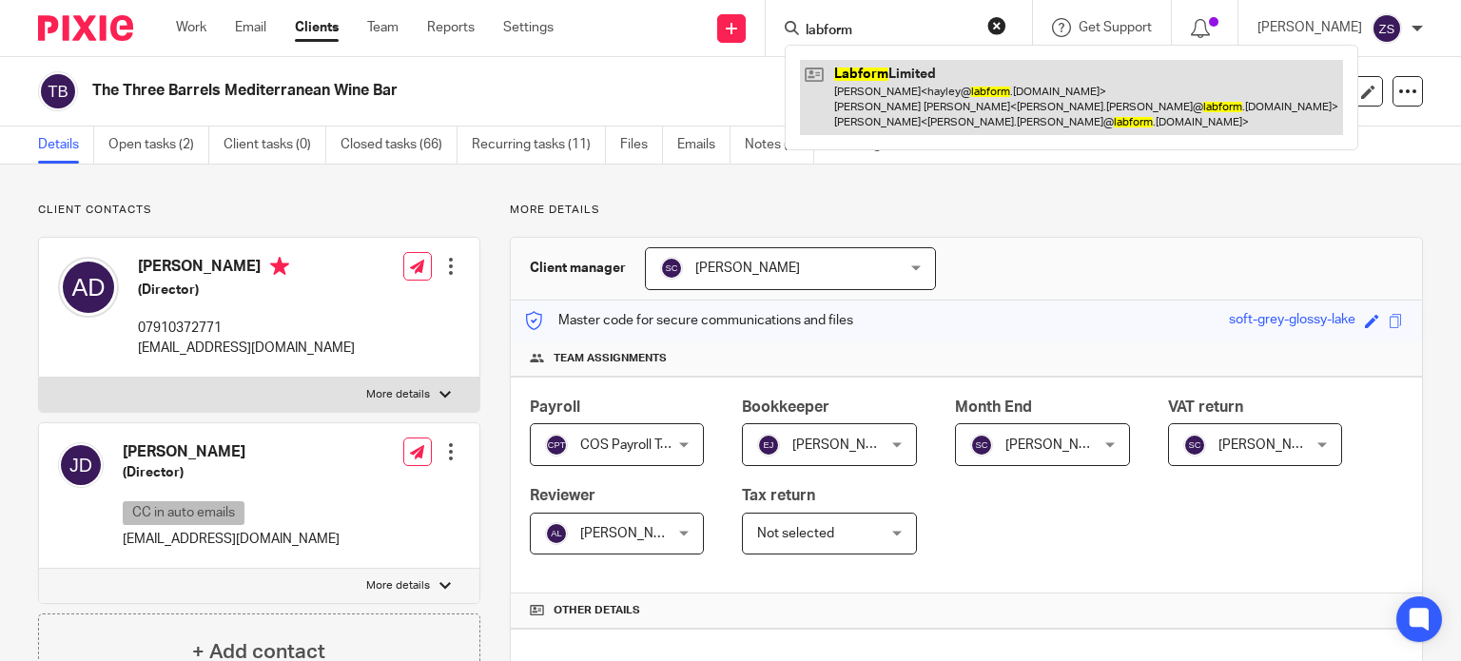
type input "labform"
click at [978, 86] on link at bounding box center [1071, 97] width 543 height 75
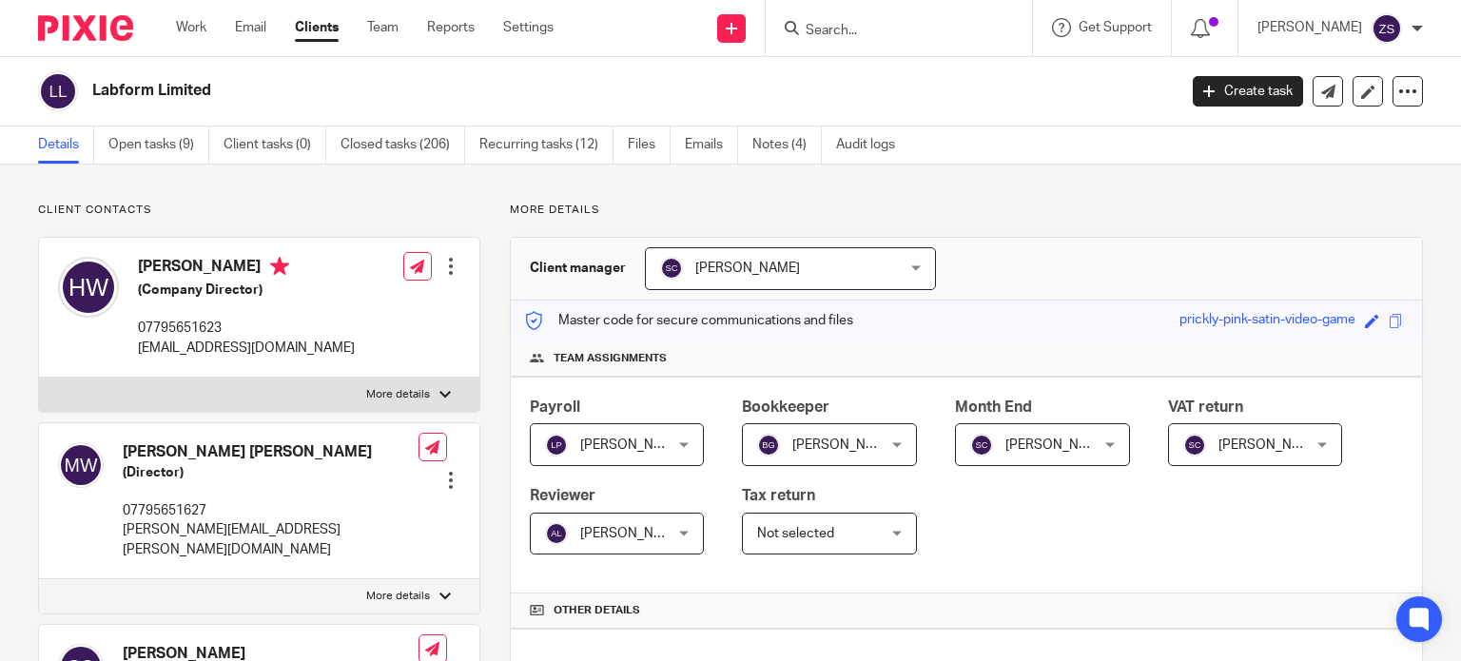
click at [937, 33] on input "Search" at bounding box center [889, 31] width 171 height 17
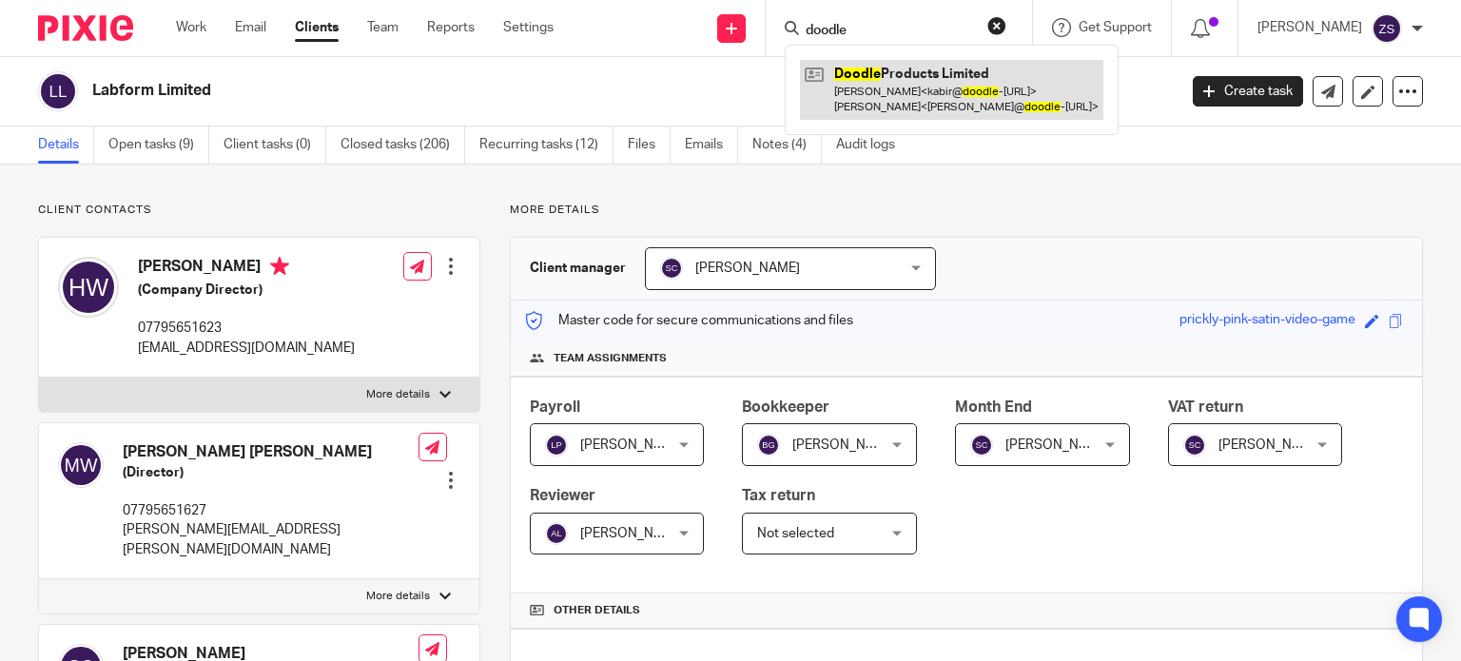
type input "doodle"
click at [943, 64] on link at bounding box center [951, 89] width 303 height 59
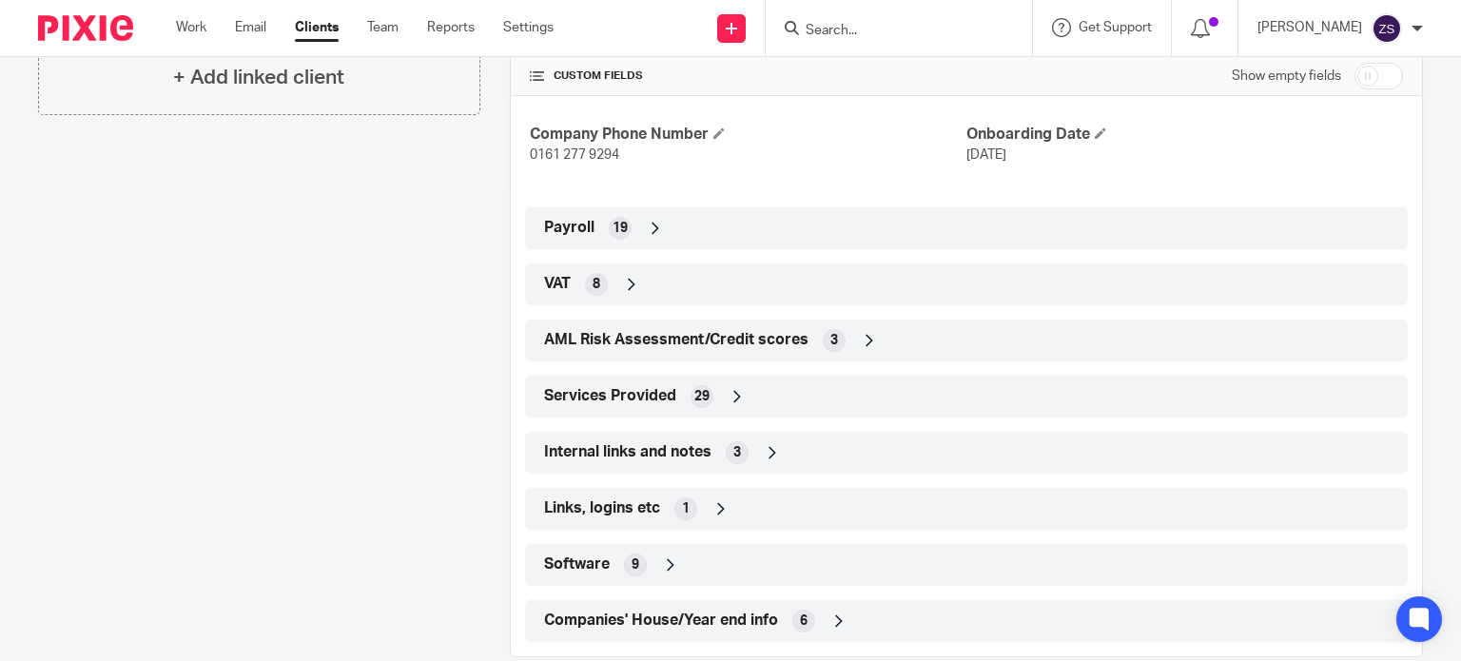
scroll to position [756, 0]
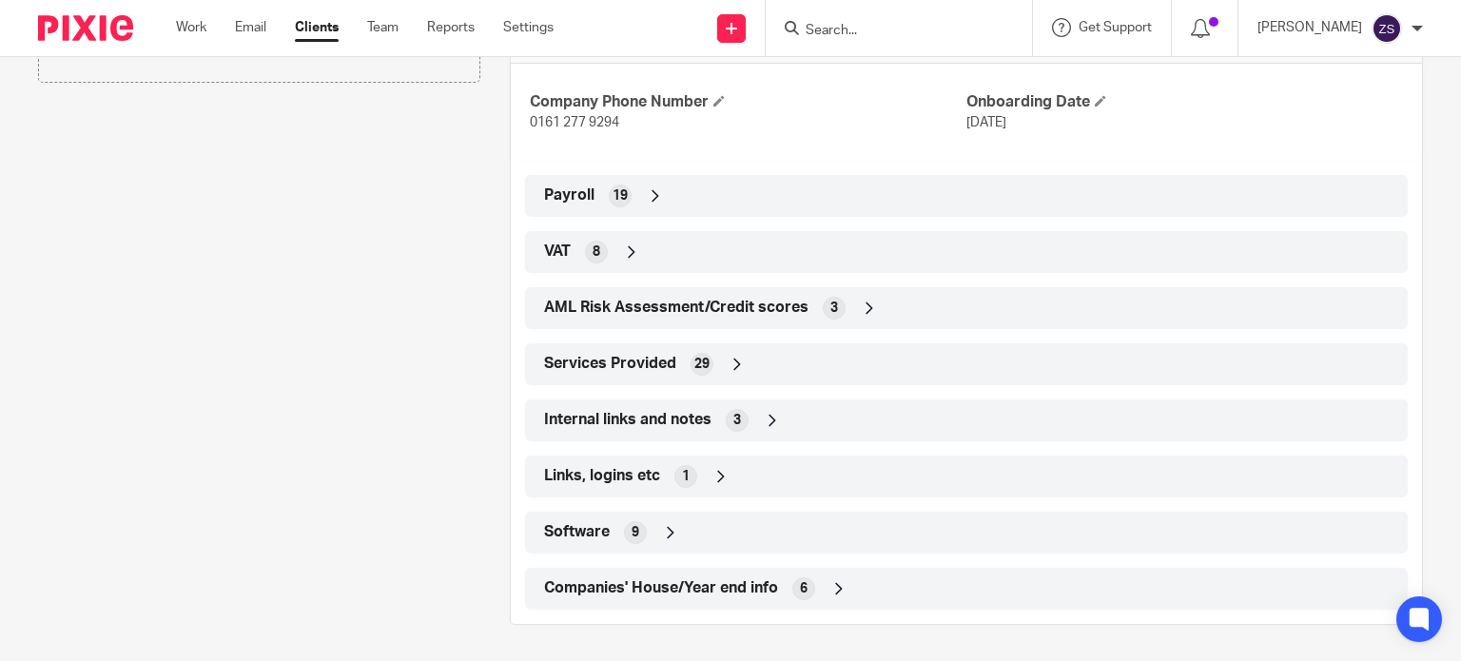
click at [704, 477] on div "Links, logins etc 1" at bounding box center [966, 476] width 854 height 32
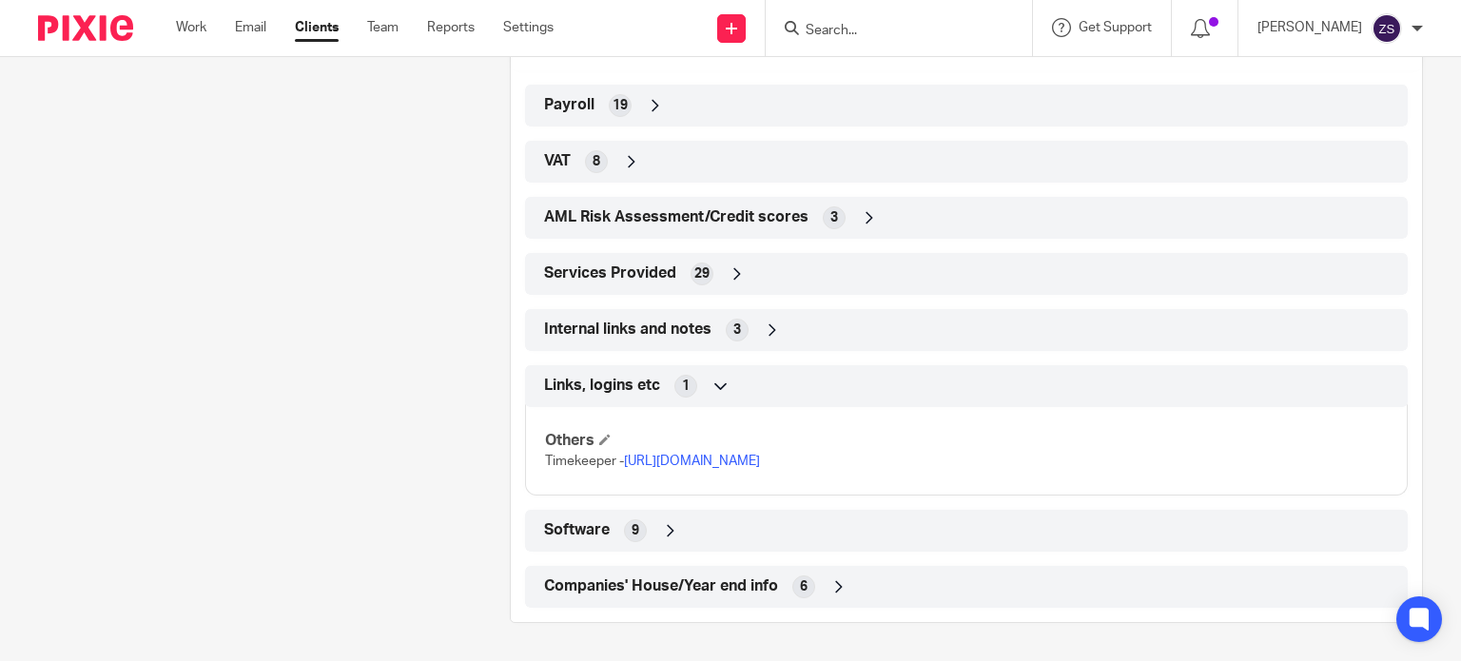
scroll to position [864, 0]
click at [795, 318] on div "Internal links and notes 3" at bounding box center [966, 330] width 854 height 32
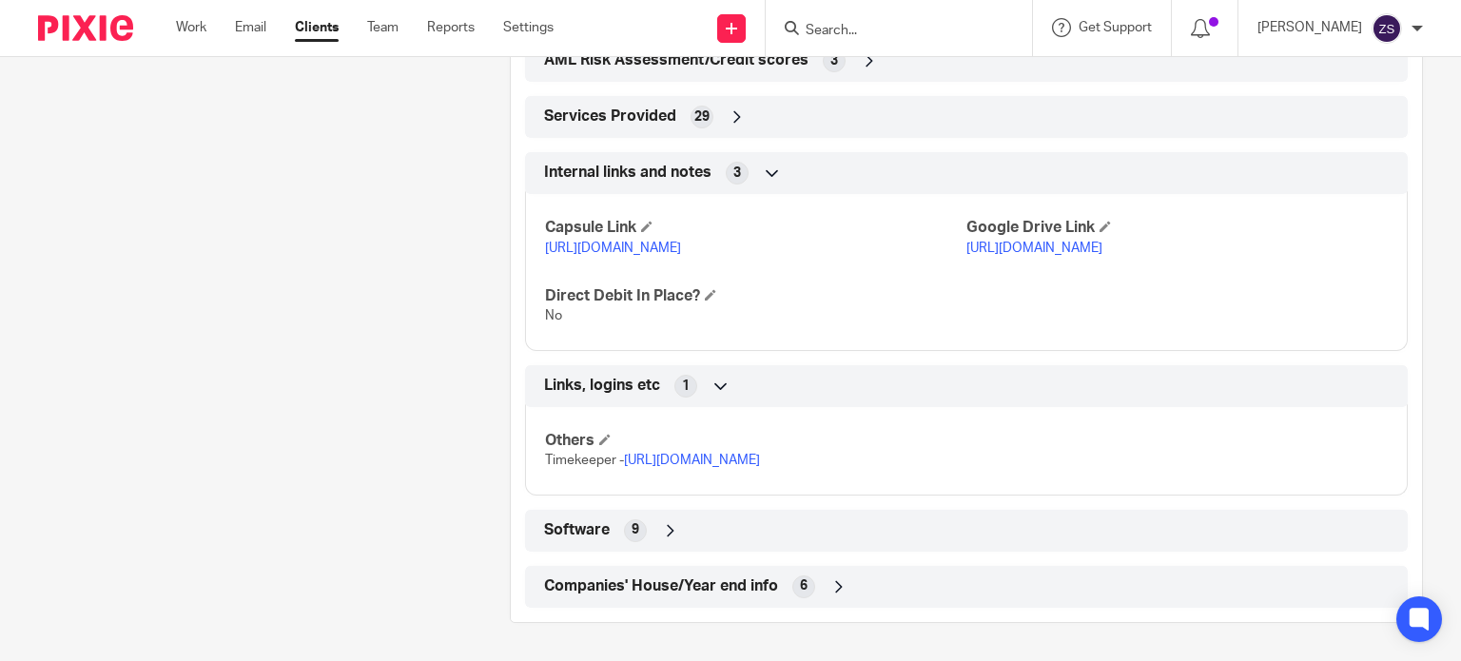
scroll to position [1039, 0]
click at [680, 524] on div "Software 9" at bounding box center [966, 531] width 854 height 32
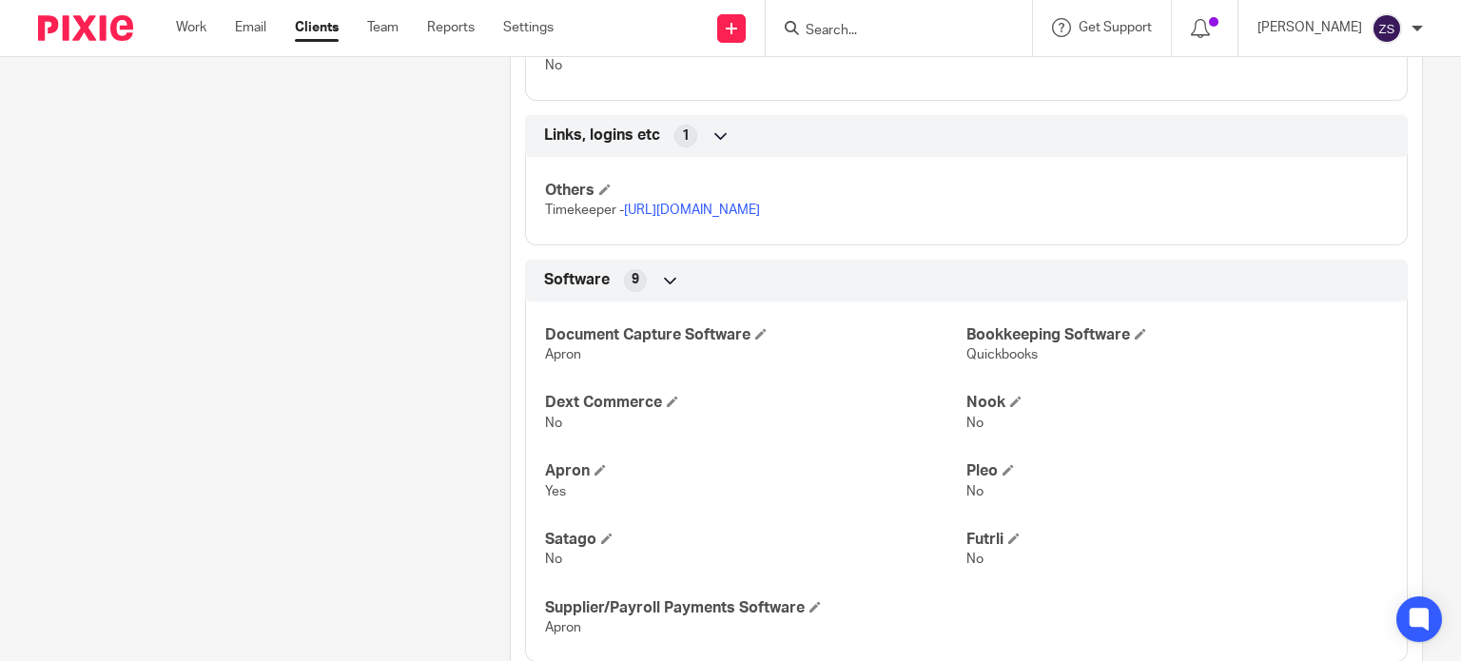
scroll to position [1400, 0]
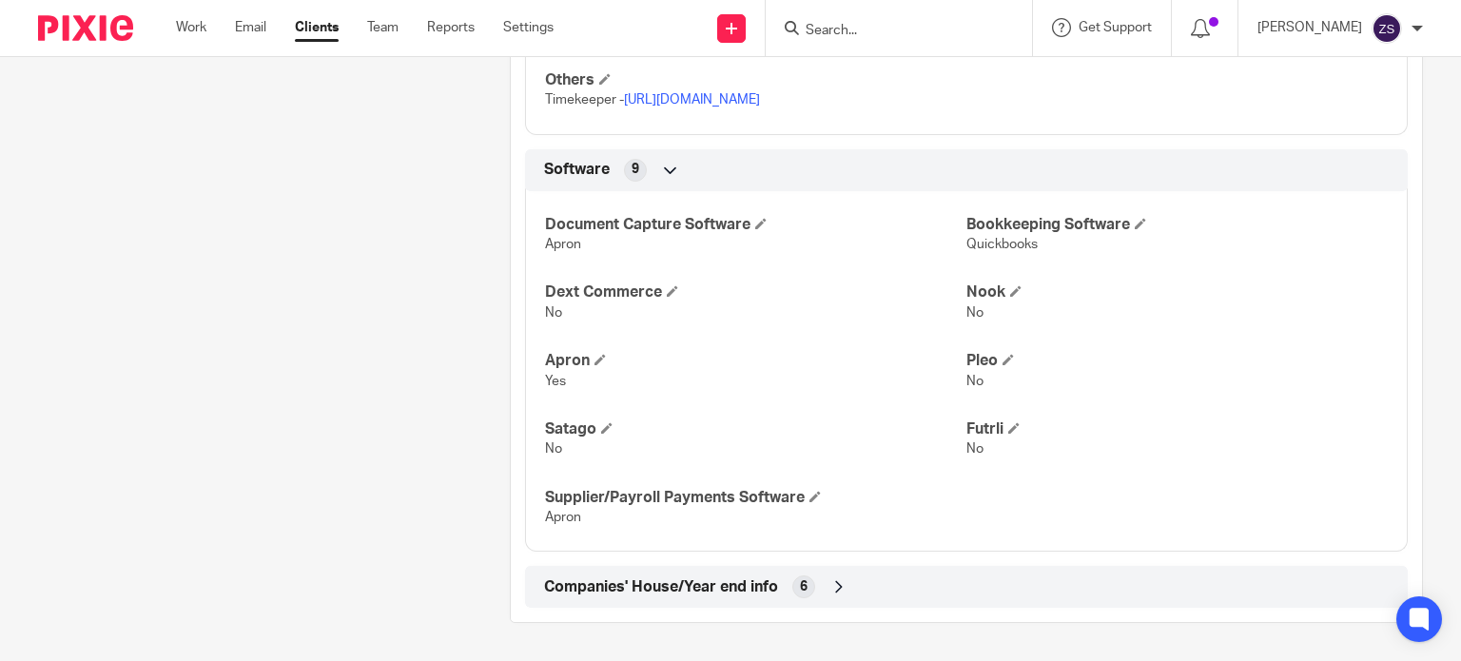
click at [738, 595] on span "Companies' House/Year end info" at bounding box center [661, 587] width 234 height 20
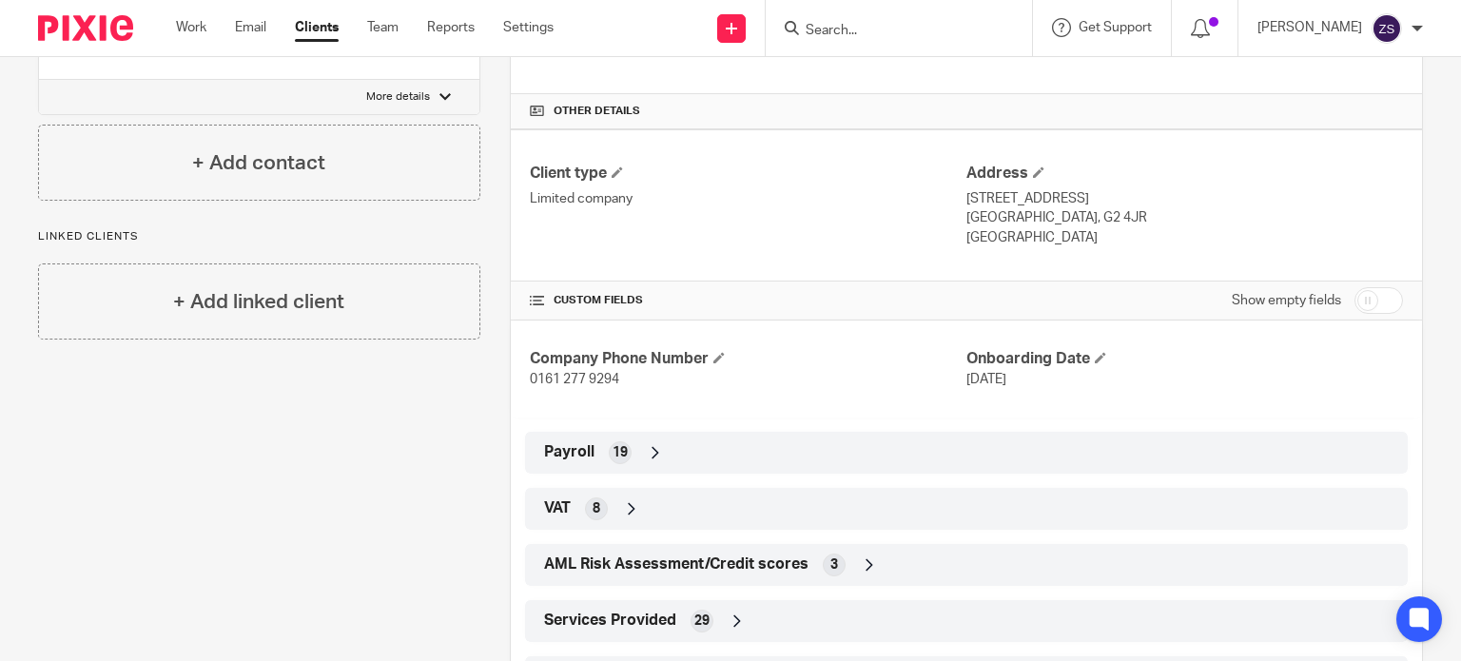
scroll to position [578, 0]
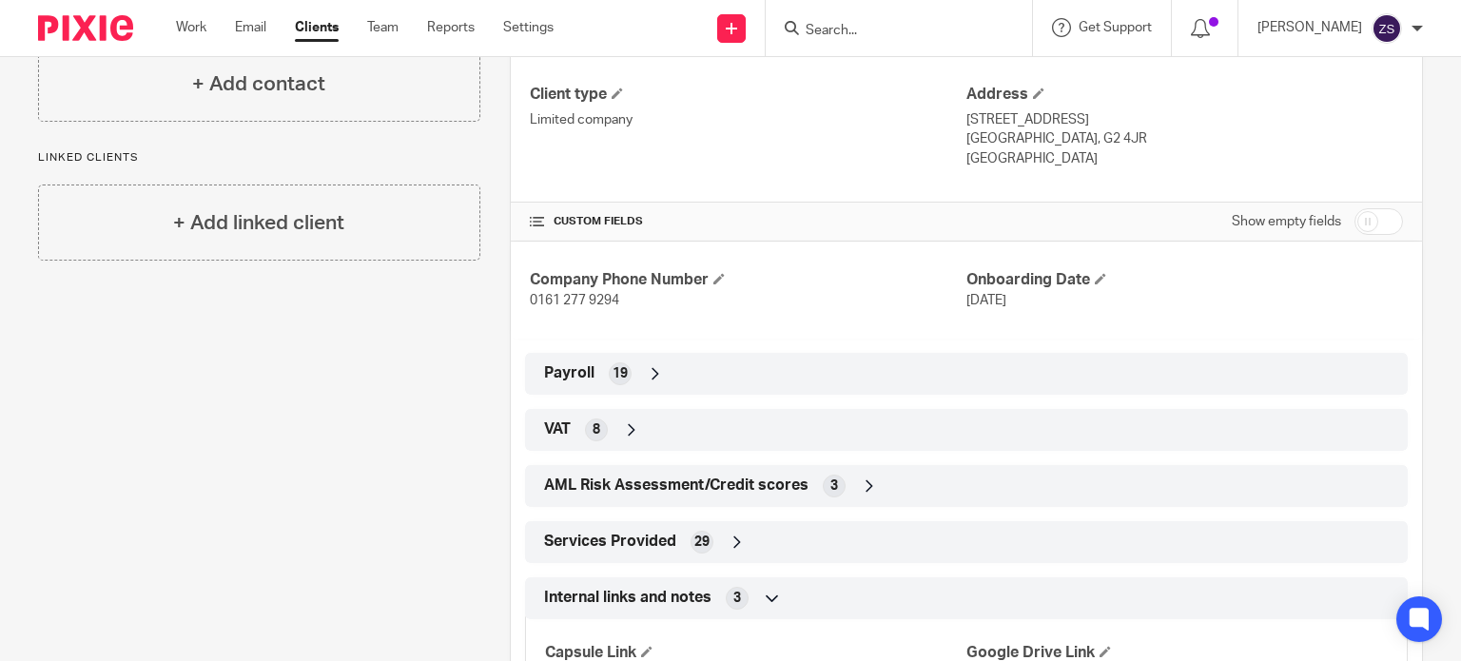
click at [658, 383] on div "Payroll 19" at bounding box center [966, 374] width 854 height 32
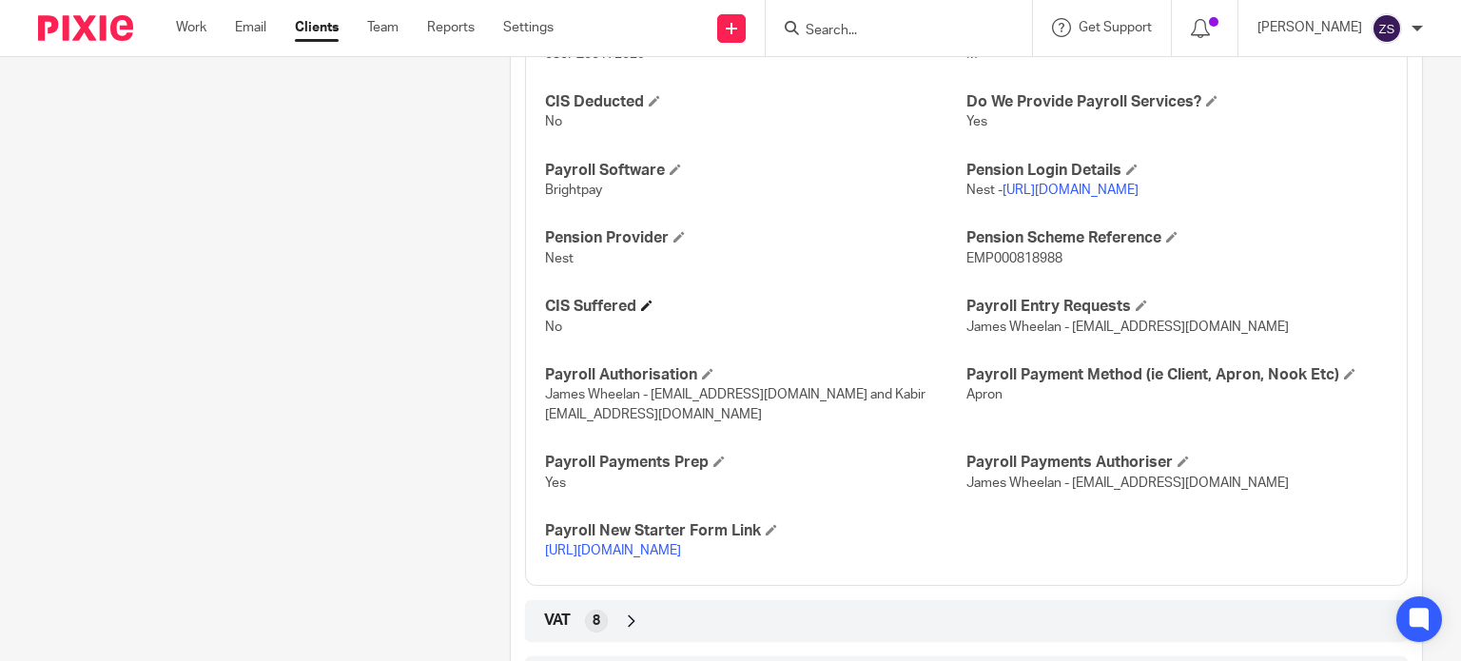
scroll to position [1149, 0]
